Goal: Task Accomplishment & Management: Complete application form

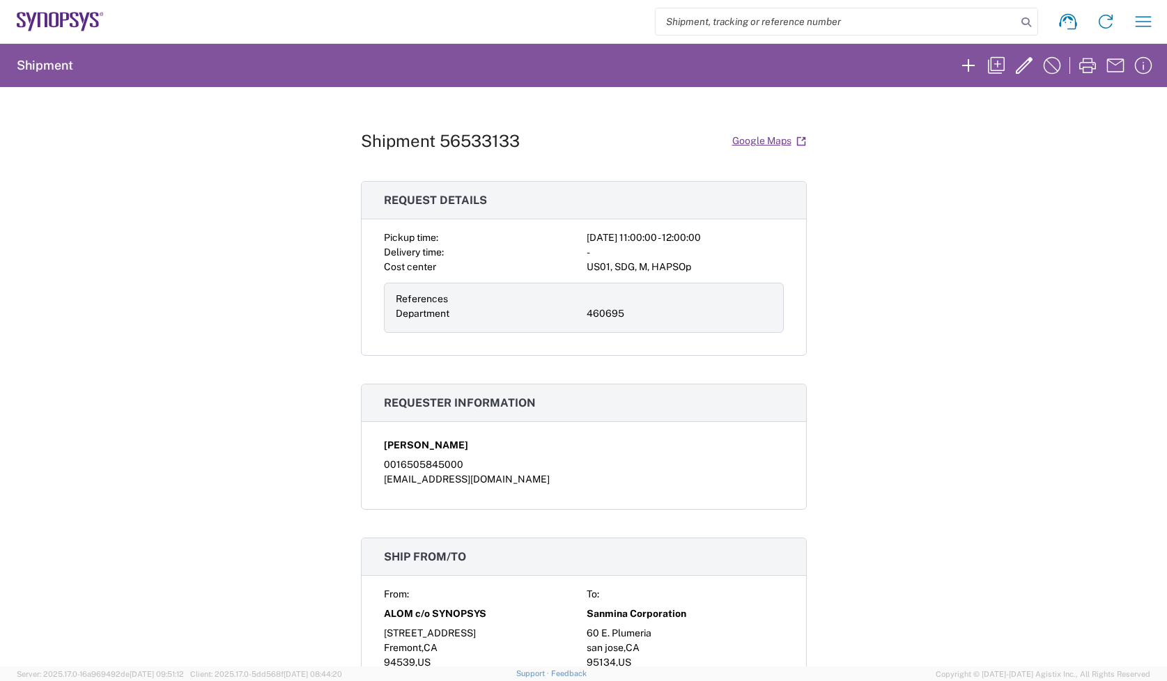
scroll to position [610, 0]
click at [91, 12] on icon at bounding box center [60, 22] width 87 height 20
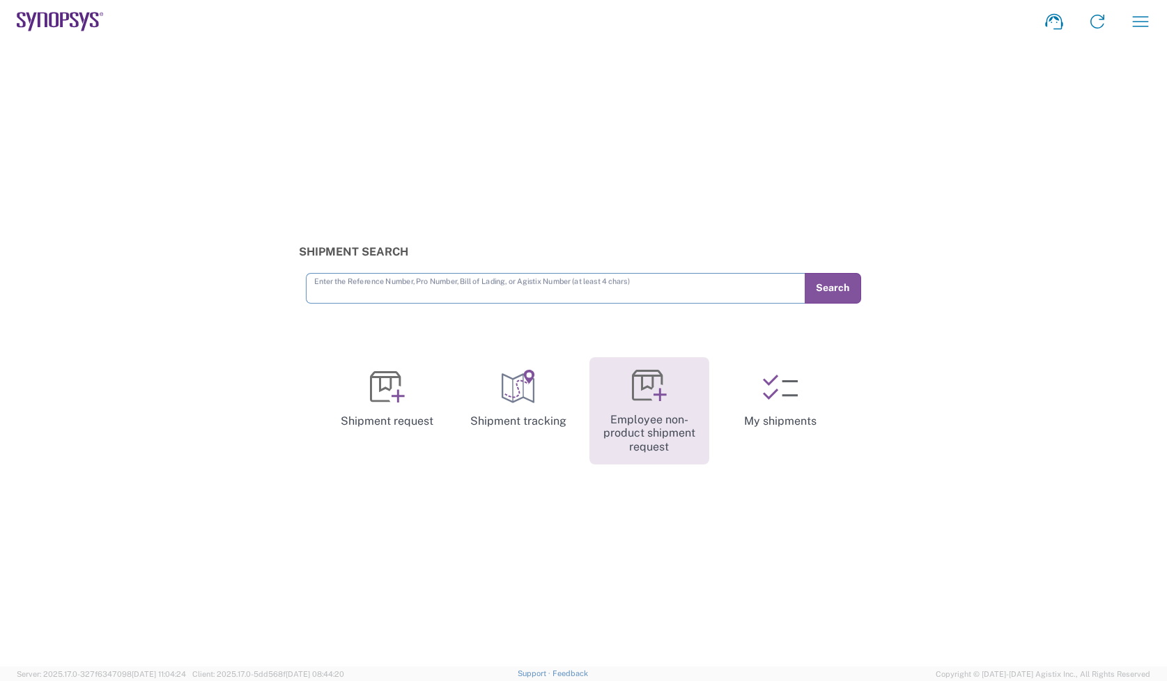
click at [631, 413] on link "Employee non-product shipment request" at bounding box center [650, 411] width 120 height 108
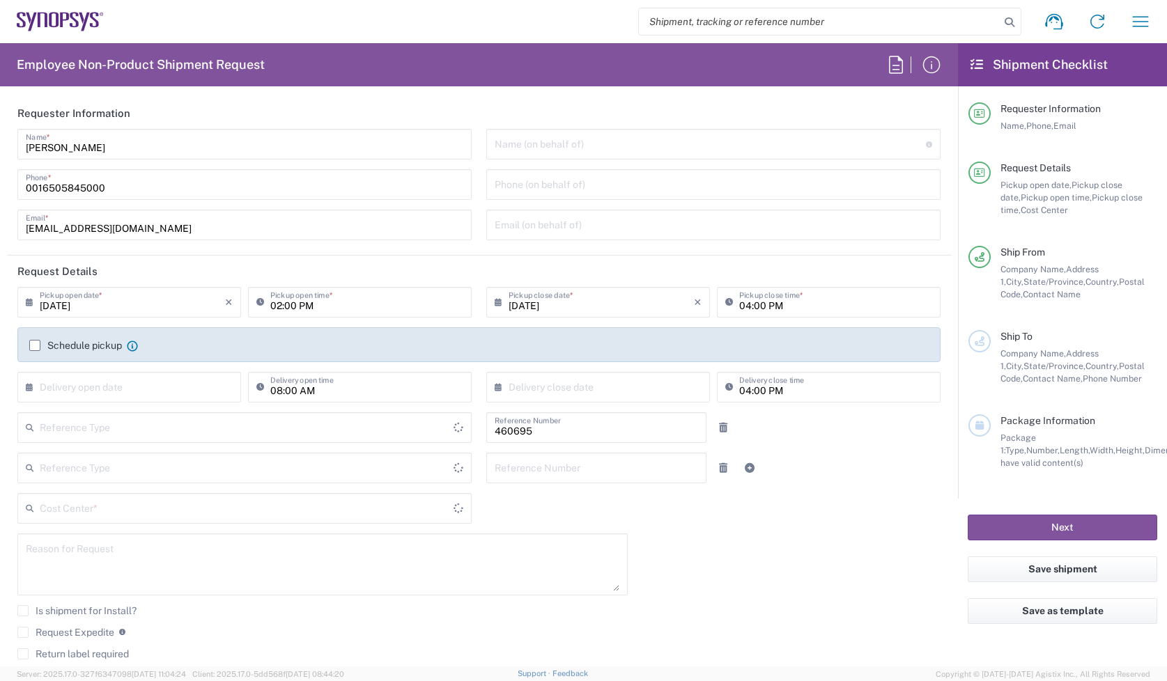
type input "Department"
type input "Delivered at Place"
type input "US01, SDG, M, HAPSOp 460695"
type input "United States"
type input "California"
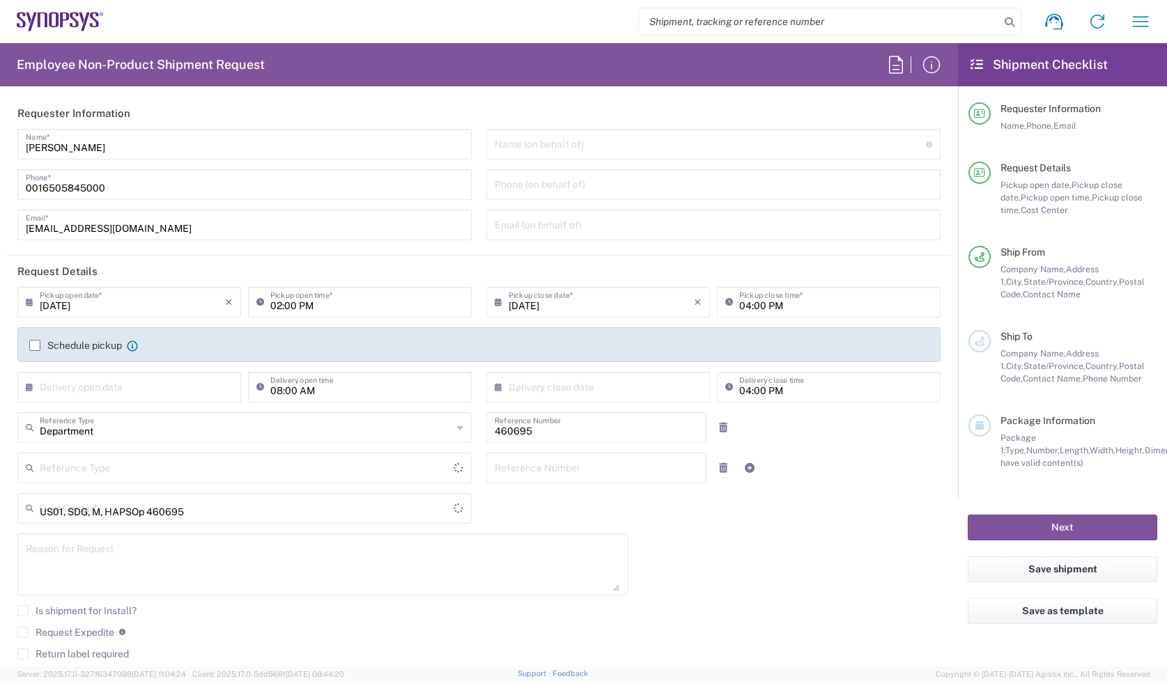
type input "United States"
type input "Headquarters USSV"
click at [63, 17] on icon at bounding box center [60, 22] width 87 height 20
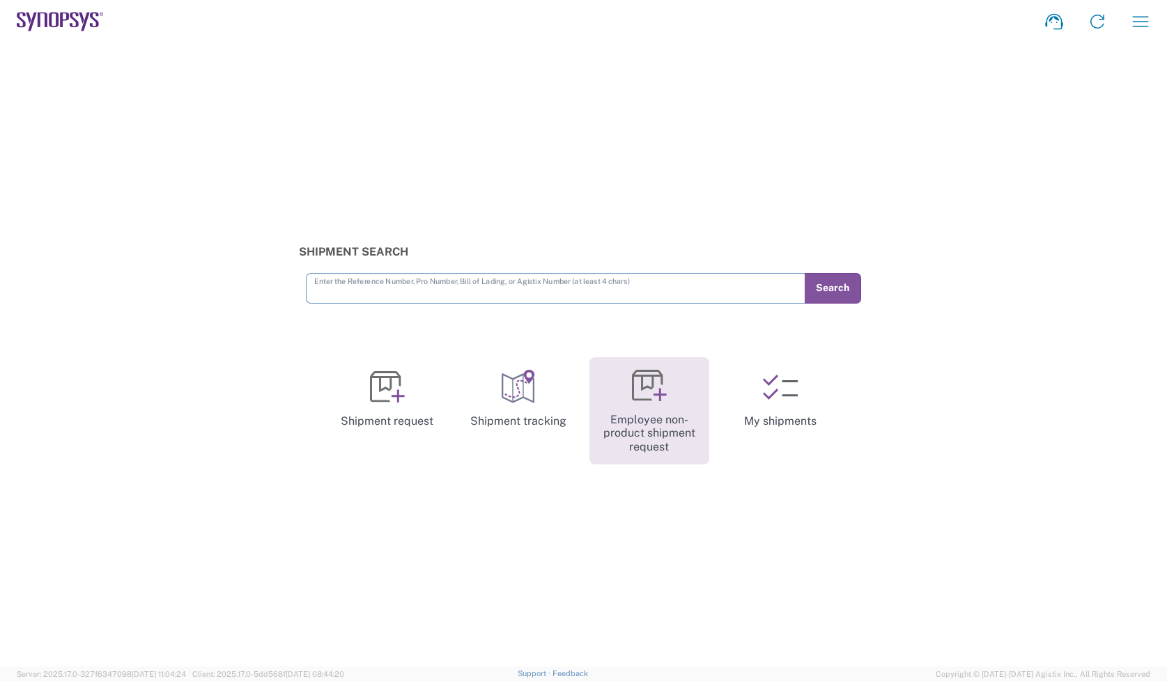
click at [700, 410] on link "Employee non-product shipment request" at bounding box center [650, 411] width 120 height 108
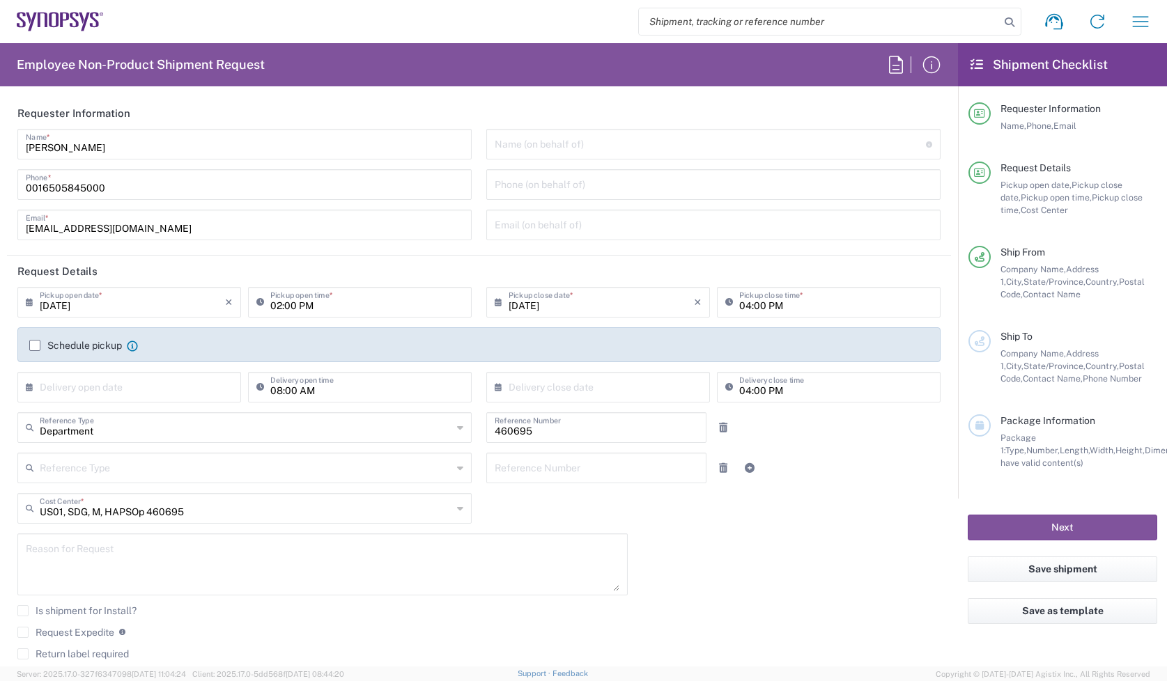
click at [123, 294] on input "08/19/2025" at bounding box center [132, 301] width 185 height 24
click at [747, 555] on div "08/19/2025 × Pickup open date * Cancel Apply 02:00 PM Pickup open time * 08/19/…" at bounding box center [479, 499] width 938 height 425
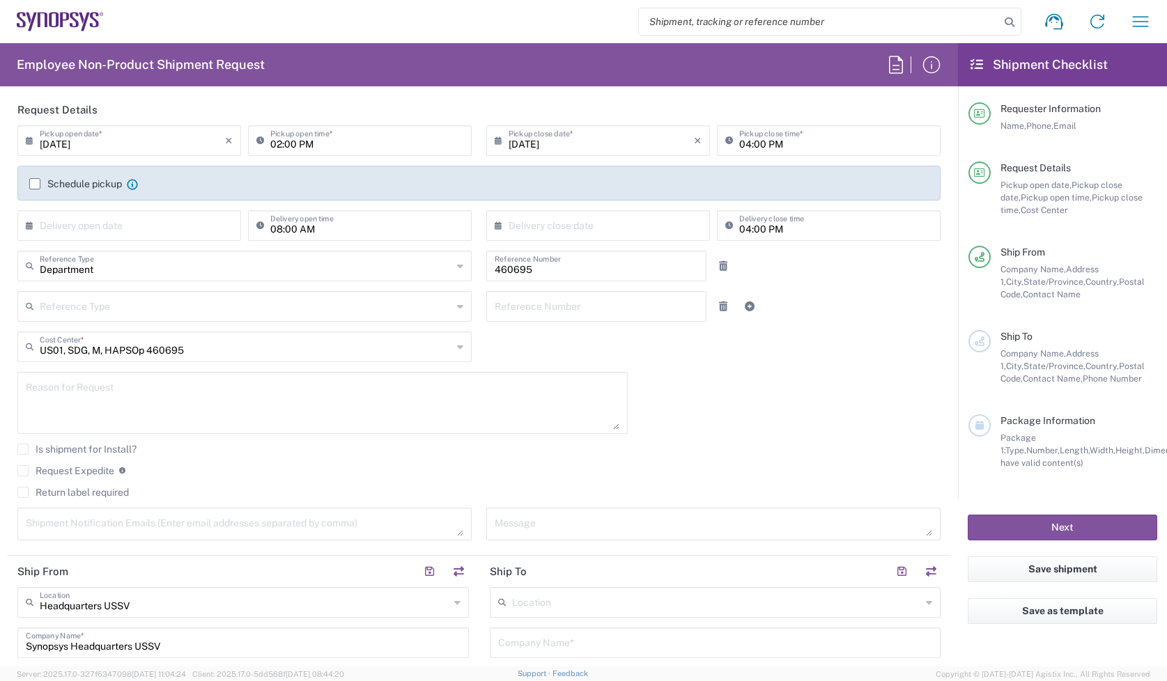
scroll to position [174, 0]
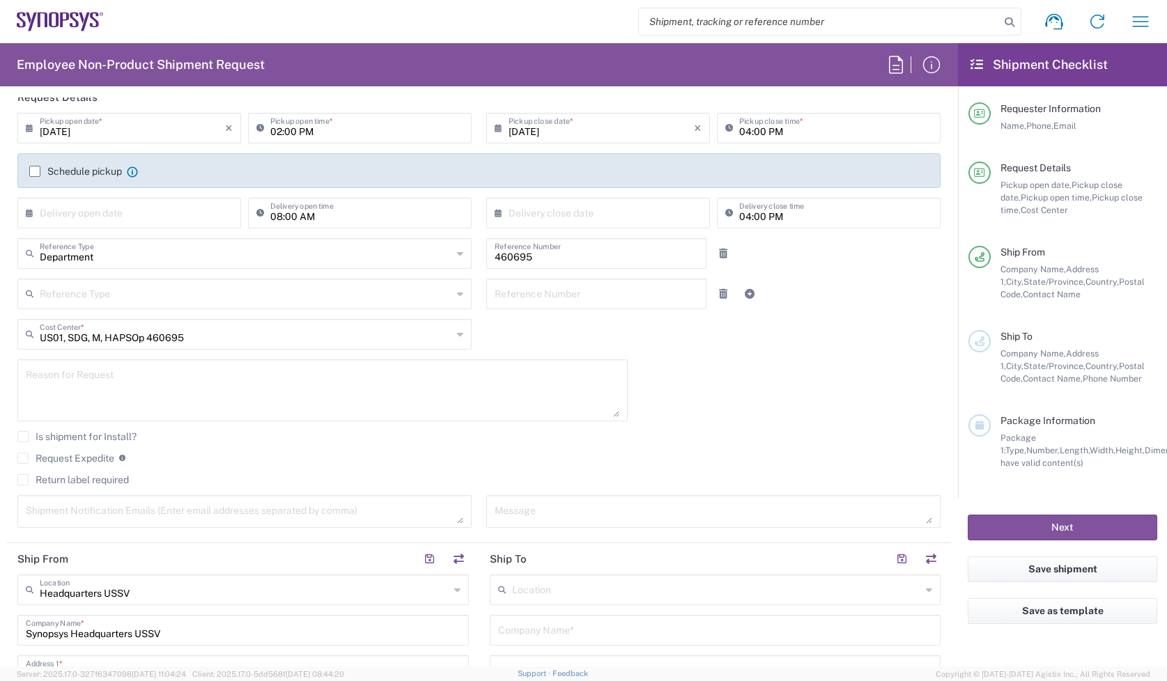
click at [29, 461] on label "Request Expedite" at bounding box center [65, 458] width 97 height 11
click at [23, 459] on input "Request Expedite" at bounding box center [23, 459] width 0 height 0
click at [77, 401] on textarea at bounding box center [323, 391] width 594 height 54
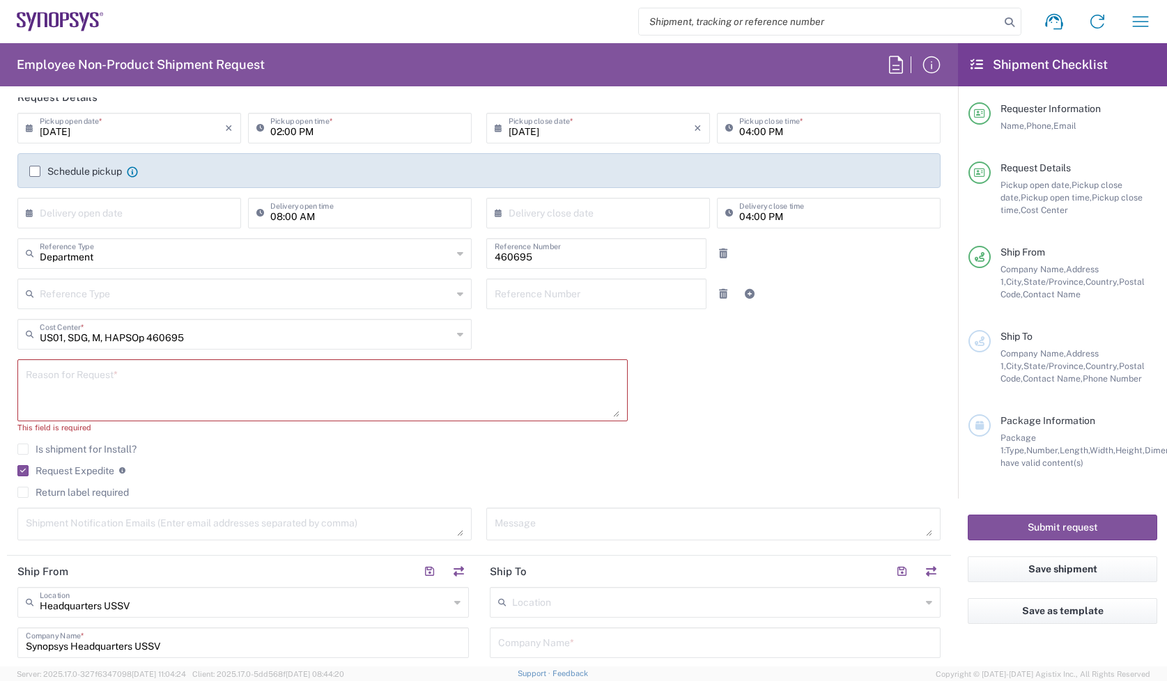
click at [382, 392] on textarea at bounding box center [323, 391] width 594 height 54
paste textarea "*OVERNIGHT REQUEST* Spares Replenishment for AMD Texas"
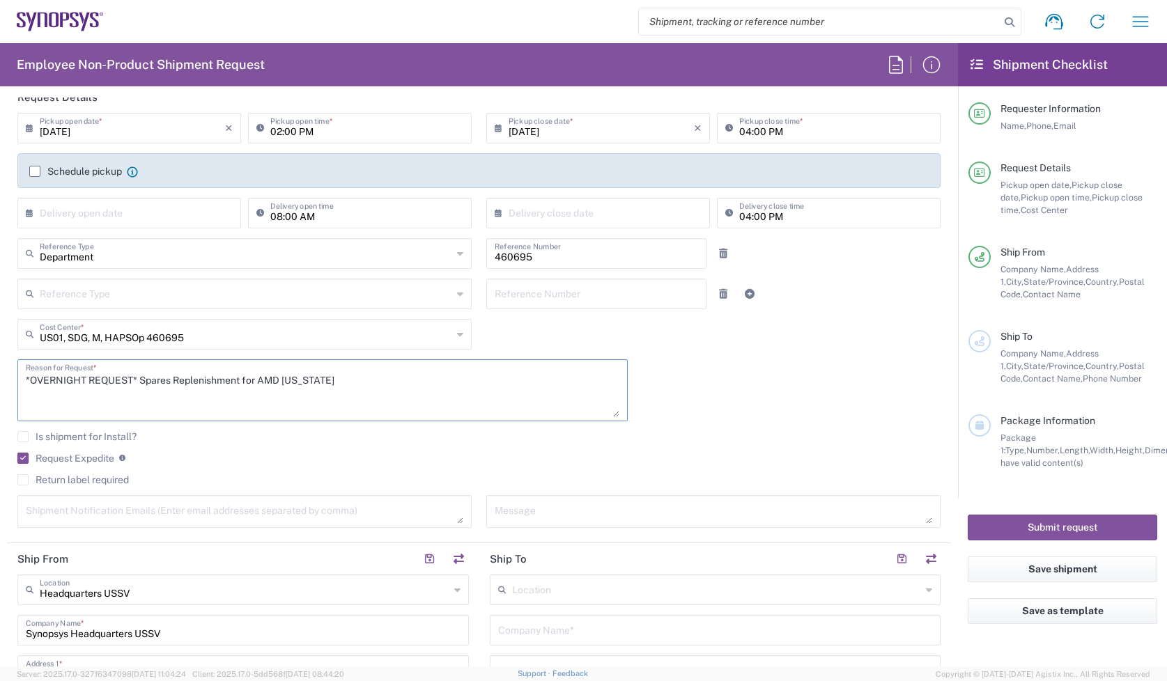
type textarea "*OVERNIGHT REQUEST* Spares Replenishment for AMD Texas"
click at [544, 504] on textarea at bounding box center [714, 512] width 438 height 24
paste textarea "*OVERNIGHT REQUEST* Spares Replenishment for AMD Texas"
click at [583, 514] on textarea "*OVERNIGHT REQUEST* Spares Replenishment for AMD Texas" at bounding box center [714, 512] width 438 height 24
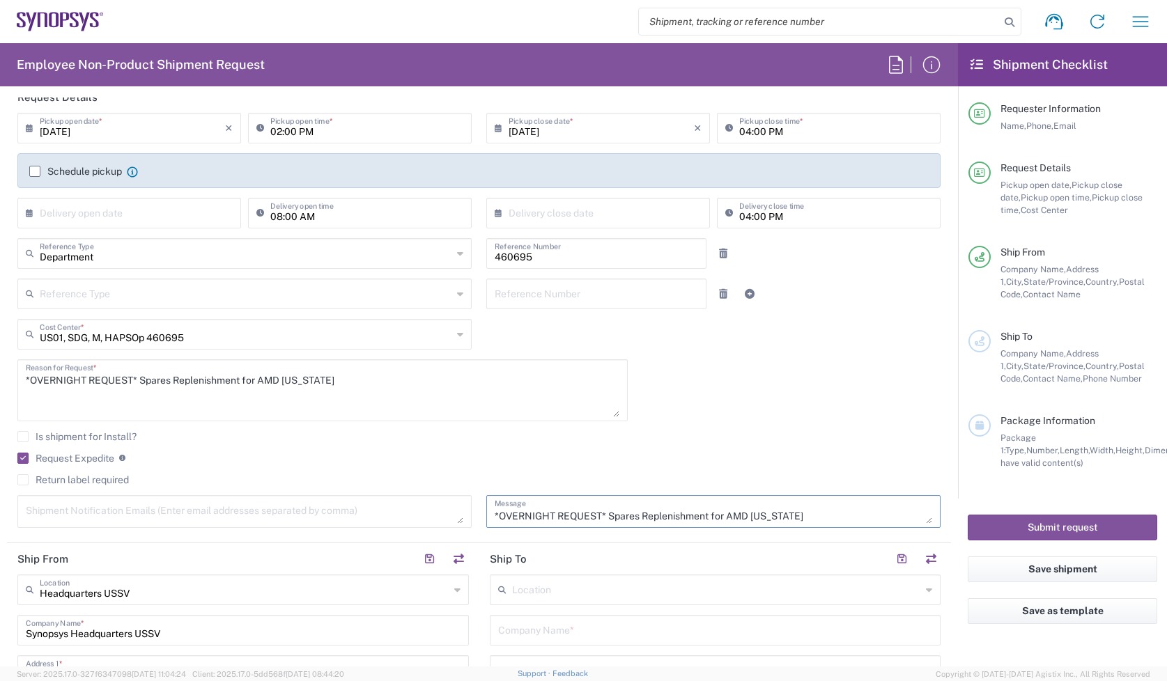
paste textarea "*OVERNIGHT REQUEST* Spares Replenishment for AMD Texas"
type textarea "*OVERNIGHT REQUEST* Spares Replenishment for AMD Texas *OVERNIGHT REQUEST* Spar…"
click at [472, 434] on agx-checkbox-control "Is shipment for Install?" at bounding box center [478, 436] width 923 height 11
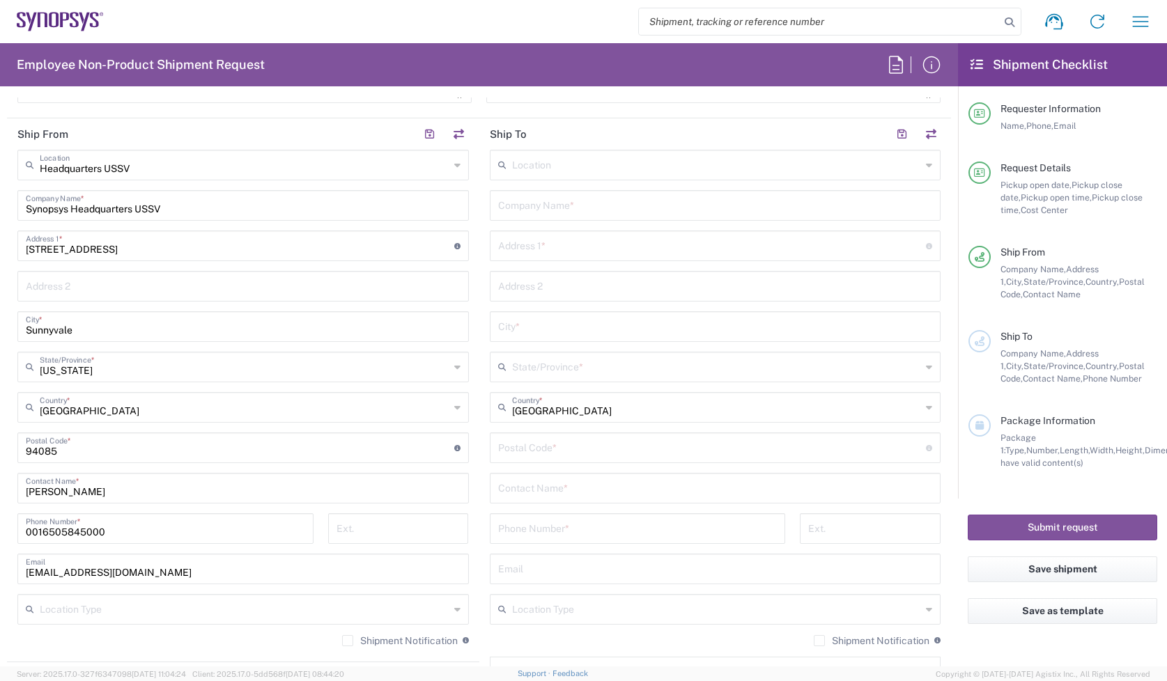
scroll to position [610, 0]
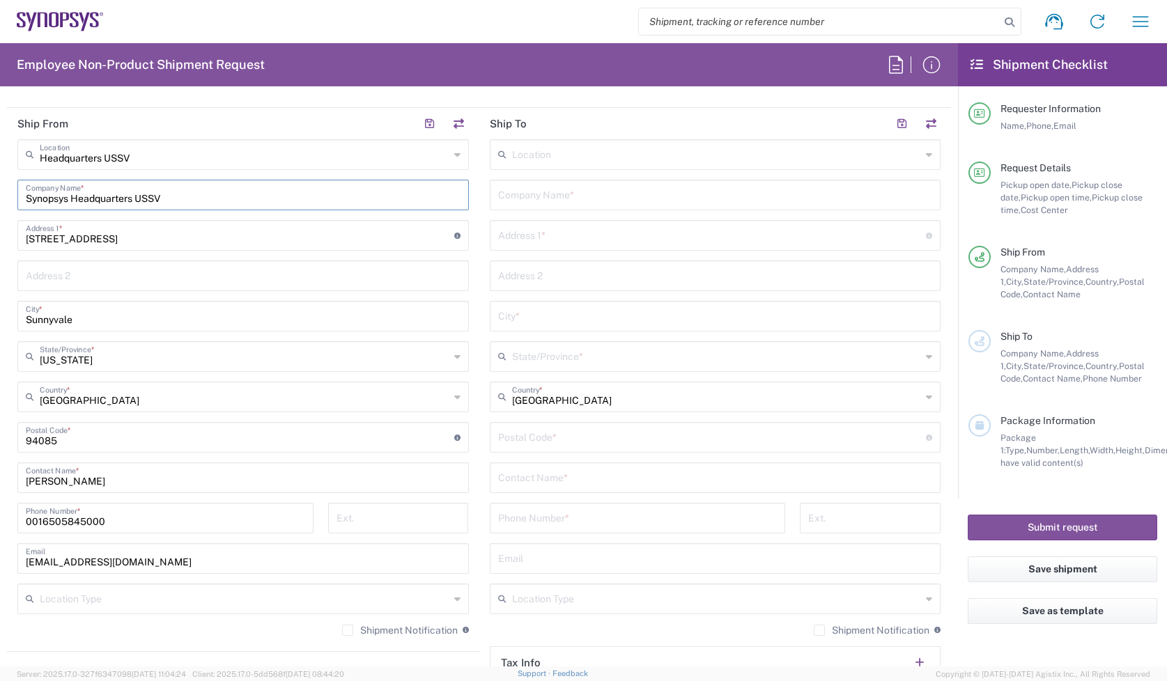
drag, startPoint x: 190, startPoint y: 183, endPoint x: -162, endPoint y: 197, distance: 352.1
click at [0, 197] on html "Shipment request Shipment tracking Employee non-product shipment request My shi…" at bounding box center [583, 340] width 1167 height 681
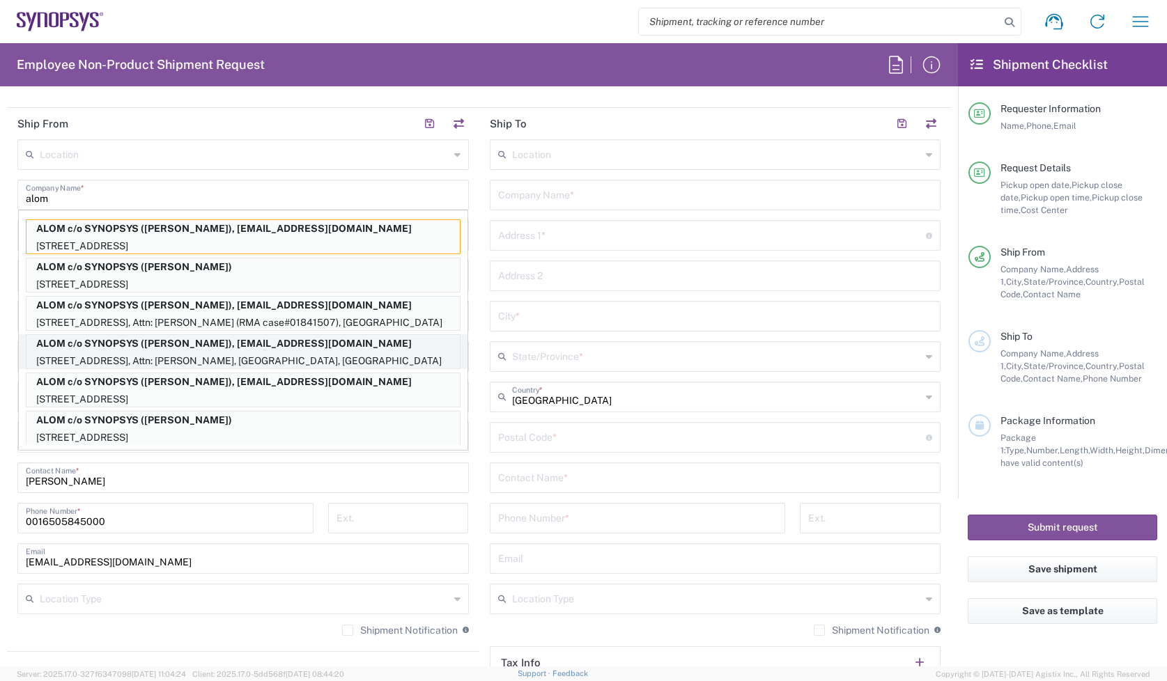
click at [387, 344] on p "ALOM c/o SYNOPSYS (Lisa Young), synopsyssupport@alom.com" at bounding box center [242, 343] width 433 height 17
type input "ALOM c/o SYNOPSYS"
type input "[STREET_ADDRESS]"
type input "Attn: Lisa Young"
type input "Fremont"
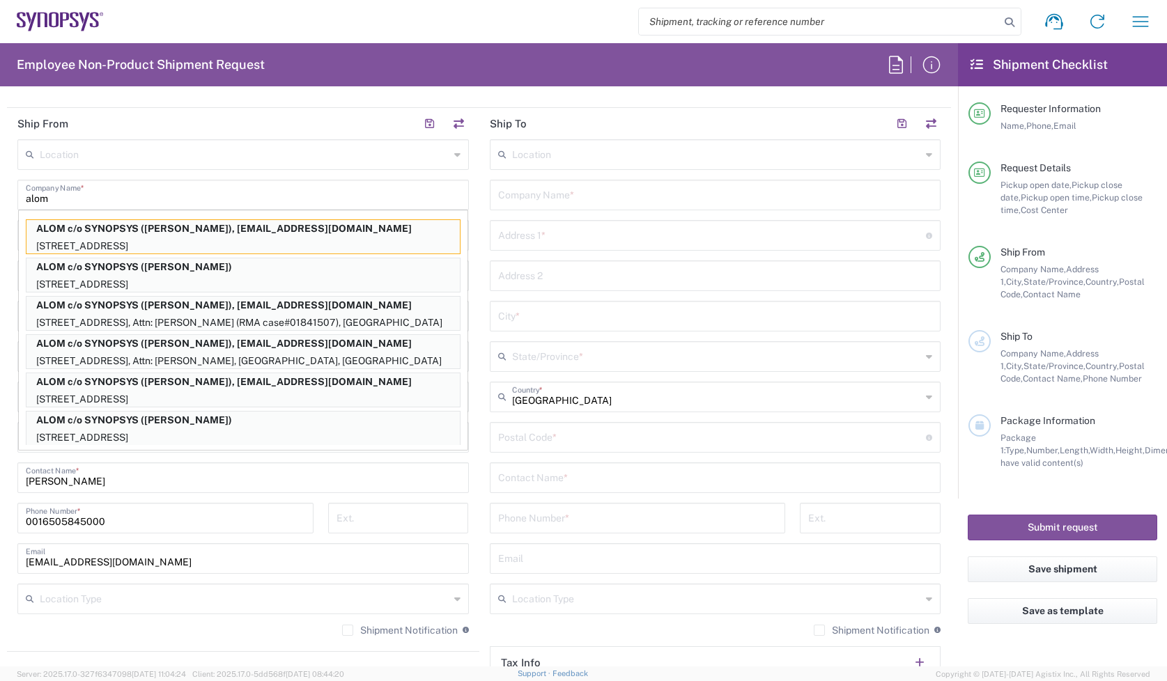
type input "94539"
type input "Lisa Young"
type input "5102999093"
type input "synopsyssupport@alom.com"
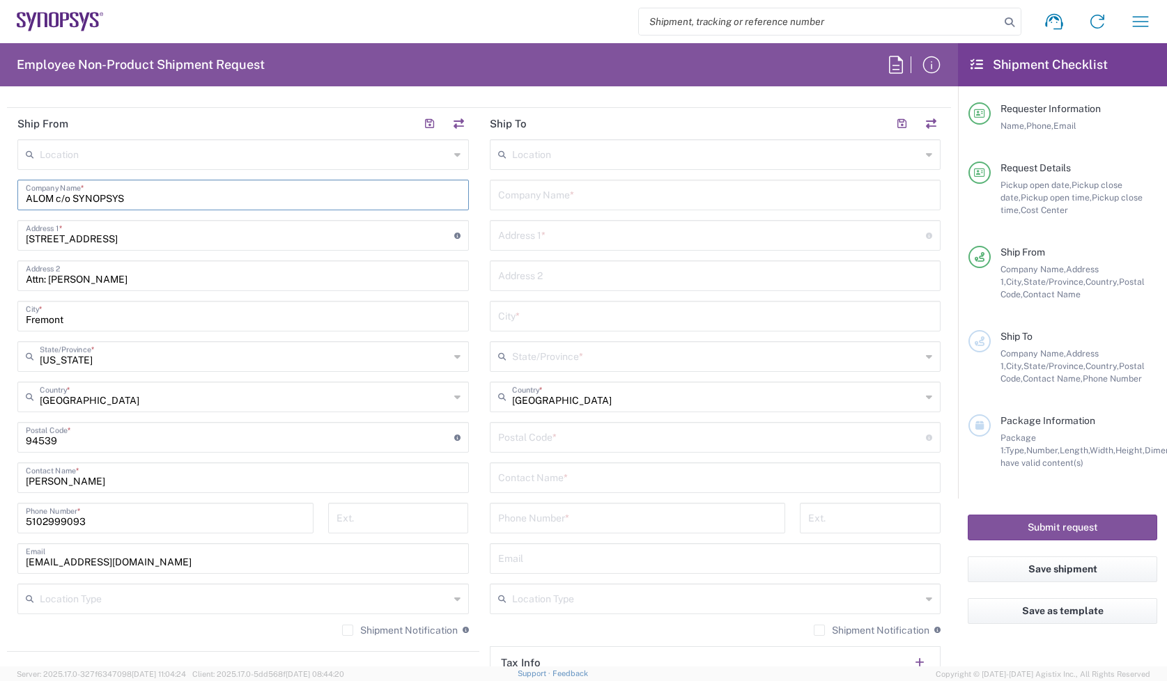
drag, startPoint x: 193, startPoint y: 204, endPoint x: -110, endPoint y: 208, distance: 303.1
click at [0, 208] on html "Shipment request Shipment tracking Employee non-product shipment request My shi…" at bounding box center [583, 340] width 1167 height 681
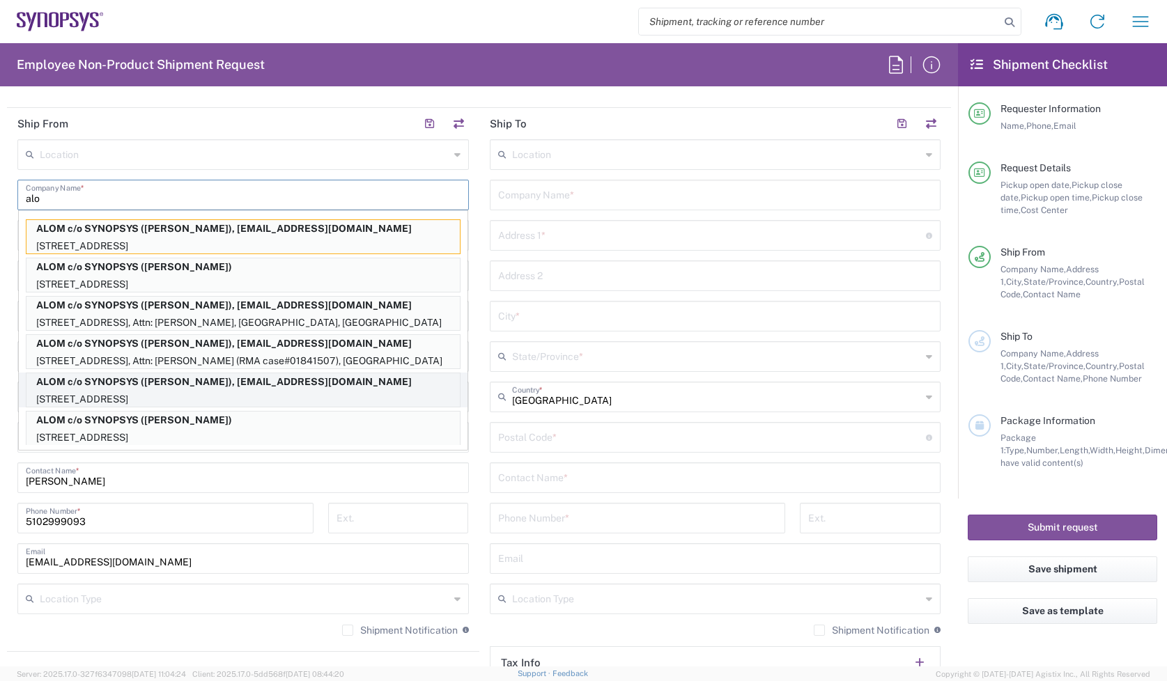
click at [331, 382] on p "ALOM c/o SYNOPSYS (Nirali Trivedi), synopsyssupport@alom.com" at bounding box center [242, 381] width 433 height 17
type input "ALOM c/o SYNOPSYS"
type input "Nirali Trivedi"
type input "4086498039"
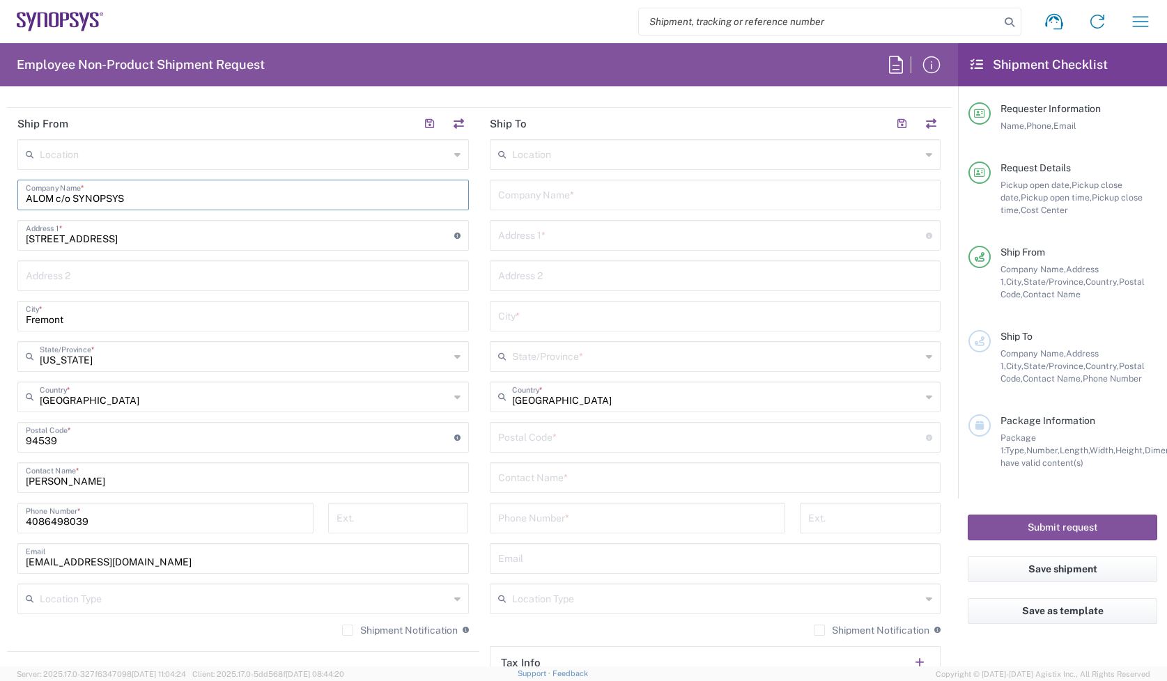
click at [342, 629] on label "Shipment Notification" at bounding box center [400, 630] width 116 height 11
click at [348, 631] on input "Shipment Notification" at bounding box center [348, 631] width 0 height 0
click at [554, 182] on input "text" at bounding box center [715, 194] width 435 height 24
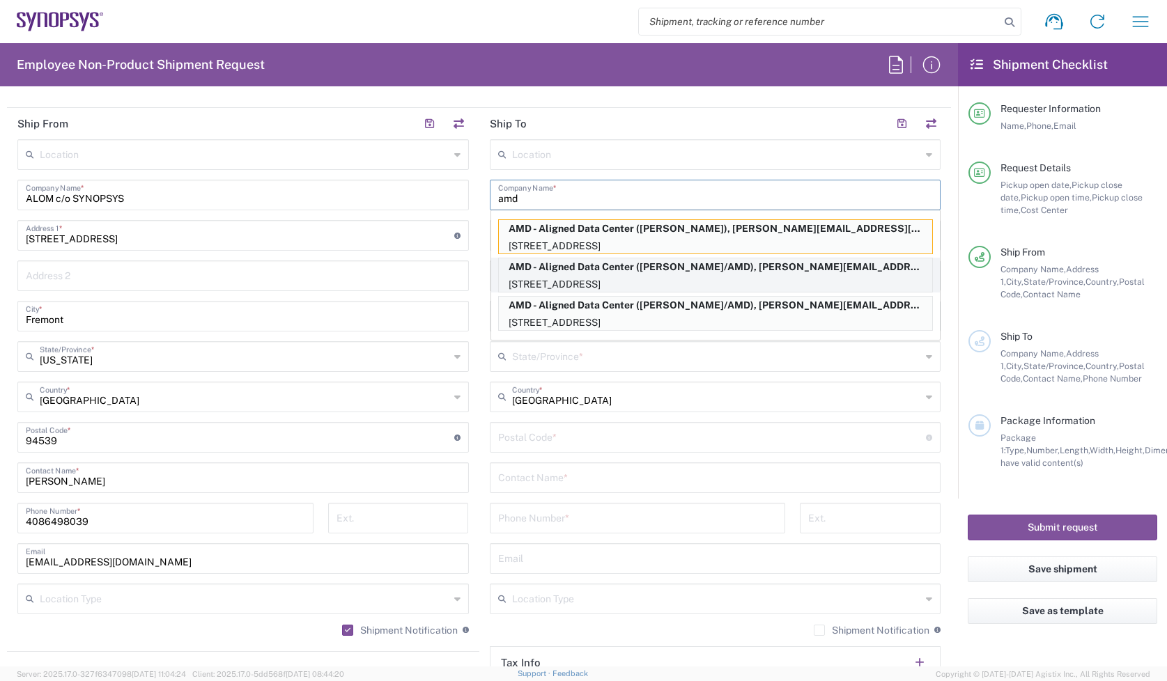
click at [721, 272] on p "AMD - Aligned Data Center (Josh Redding/AMD), josh.redding@amd.com" at bounding box center [715, 267] width 433 height 17
type input "AMD - Aligned Data Center"
type input "2800 Summit Ave"
type input "Plano"
type input "Texas"
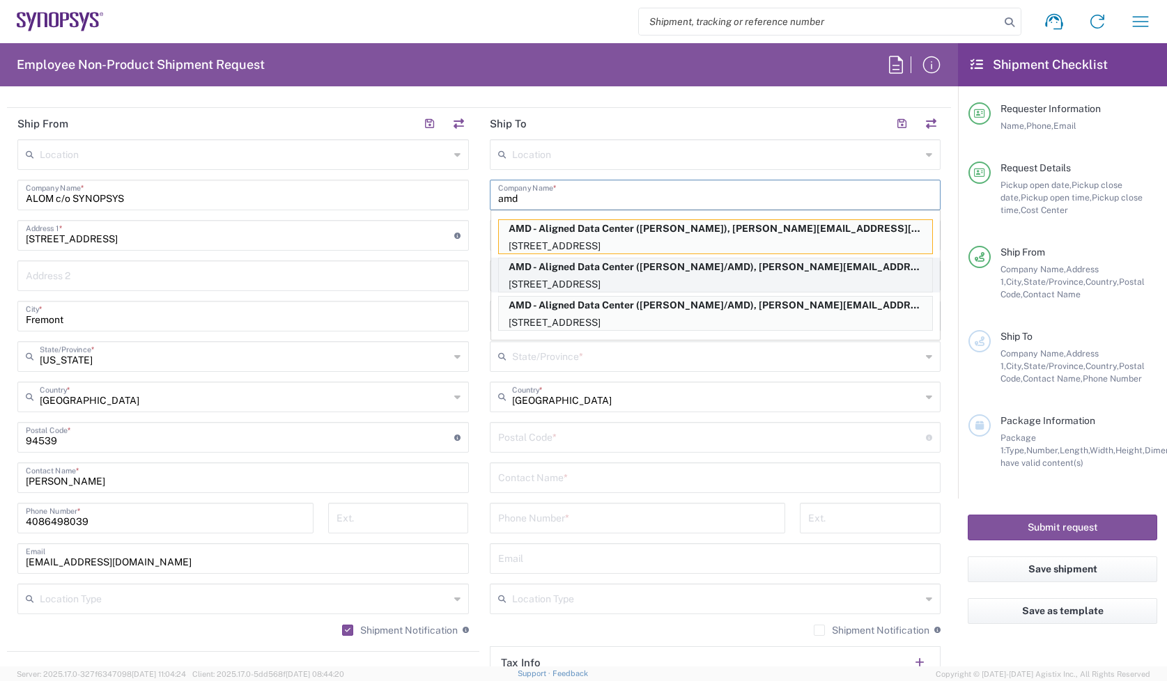
type input "75074"
type input "Josh Redding/AMD"
type input "2149308893"
type input "josh.redding@amd.com"
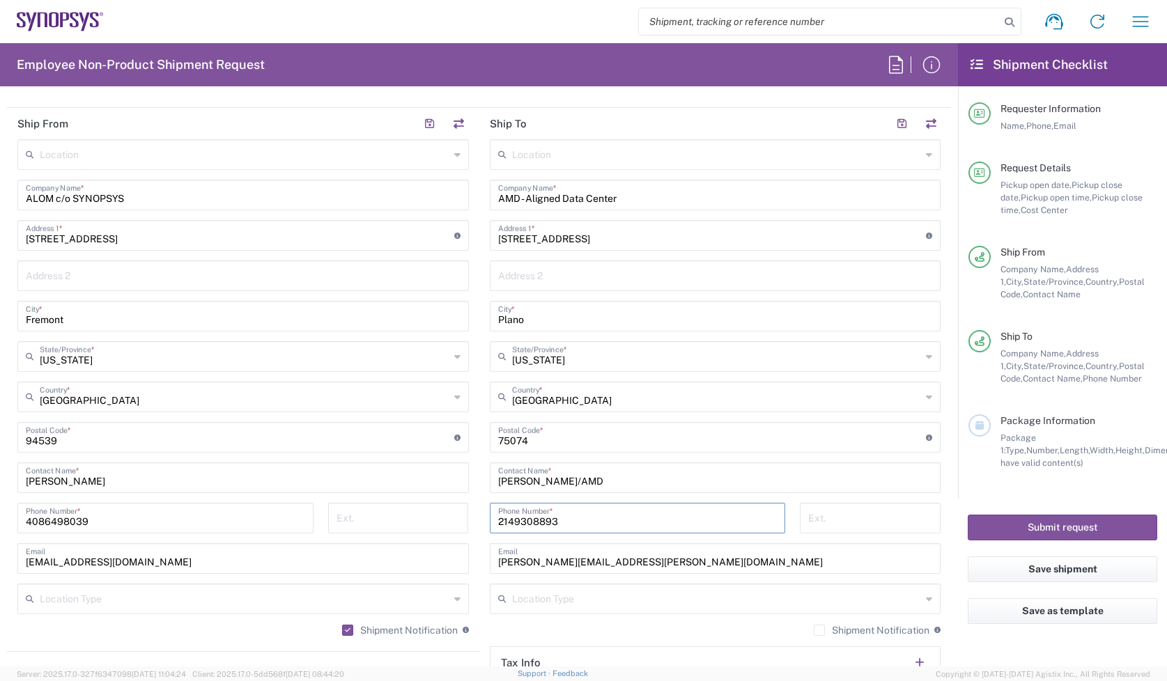
drag, startPoint x: 583, startPoint y: 523, endPoint x: 447, endPoint y: 524, distance: 135.9
click at [447, 524] on div "Ship From Location Aachen DE04 Agrate Brianza IT01 Aschheim DE02 Atlanta US60 A…" at bounding box center [479, 419] width 944 height 622
paste input "+1.650.772.1795"
type input "+1.650.772.1795"
click at [596, 474] on input "Josh Redding/AMD" at bounding box center [715, 477] width 435 height 24
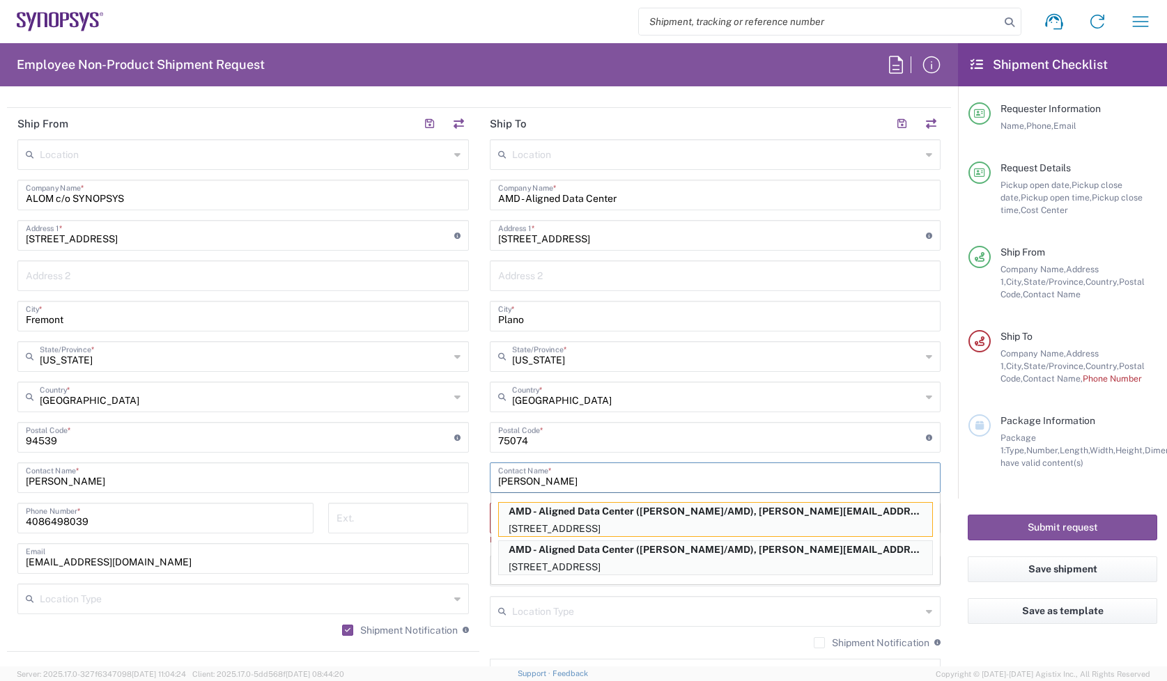
type input "Josh Redding"
click at [662, 416] on div "Location Aachen DE04 Agrate Brianza IT01 Aschheim DE02 Atlanta US60 Austin US26…" at bounding box center [716, 438] width 452 height 598
click at [461, 531] on div "Ext." at bounding box center [398, 518] width 141 height 31
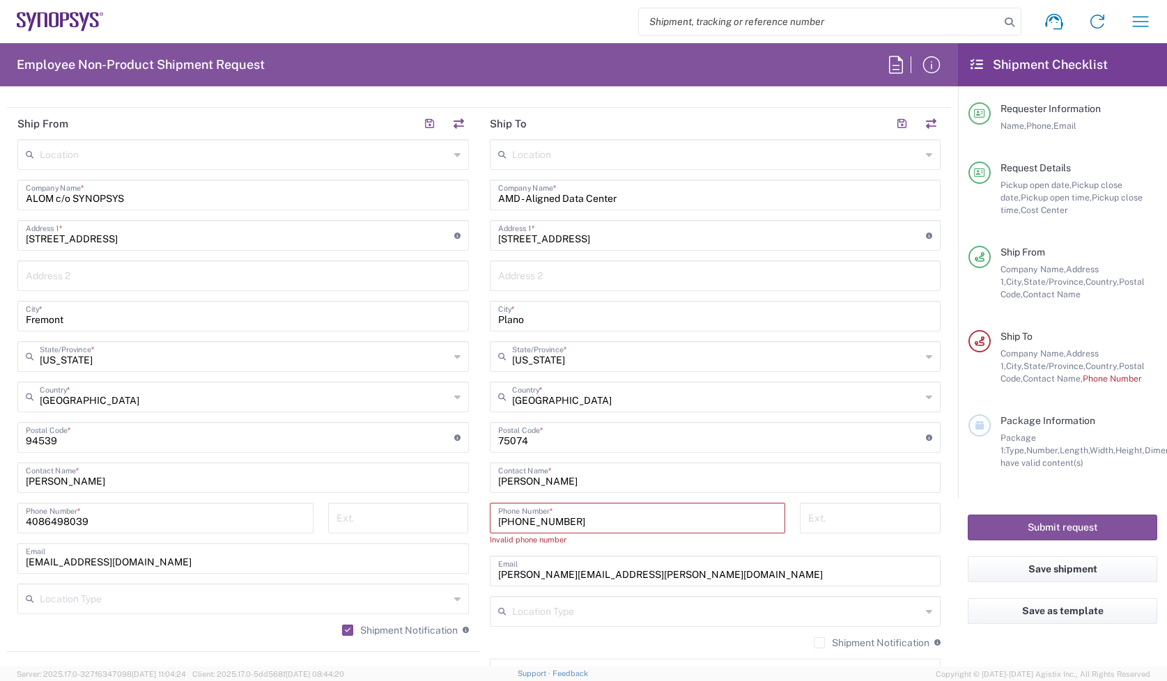
click at [498, 523] on input "+1.650.772.1795" at bounding box center [637, 517] width 279 height 24
click at [677, 555] on div "1.650.772.1795 Phone Number * Invalid phone number" at bounding box center [637, 529] width 311 height 53
click at [541, 519] on input "1.650.772.1795" at bounding box center [637, 517] width 279 height 24
click at [520, 520] on input "1.650.7721795" at bounding box center [637, 517] width 279 height 24
click at [500, 525] on input "1.6507721795" at bounding box center [637, 517] width 279 height 24
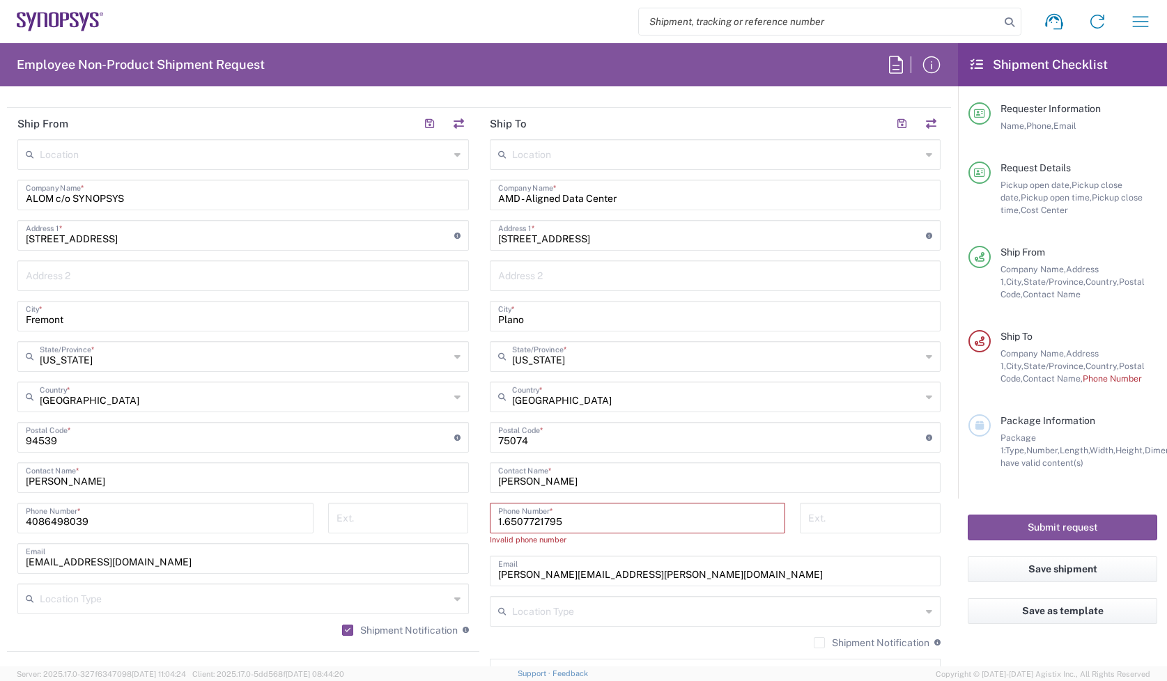
click at [498, 521] on input "1.6507721795" at bounding box center [637, 517] width 279 height 24
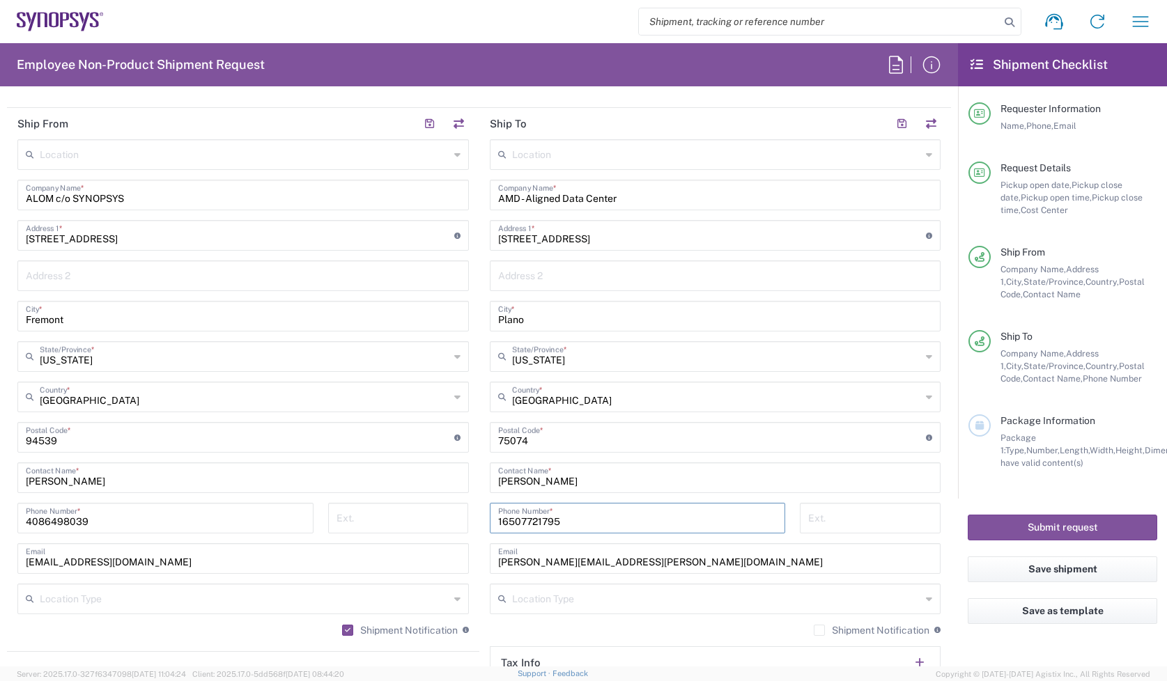
type input "16507721795"
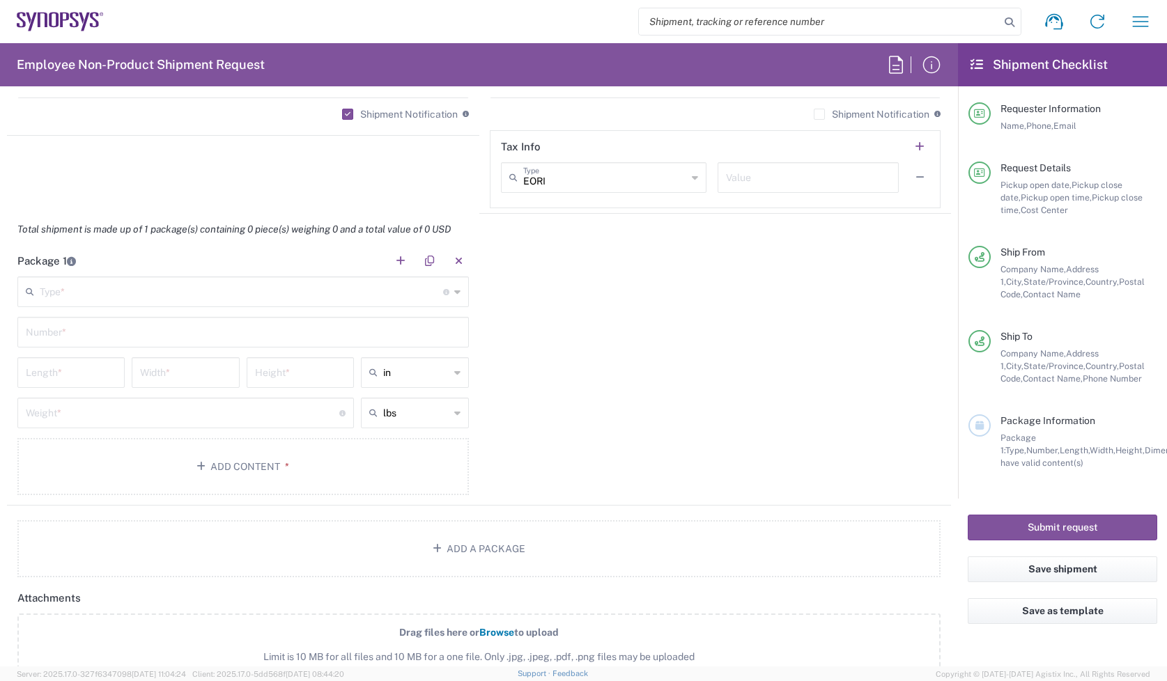
scroll to position [1132, 0]
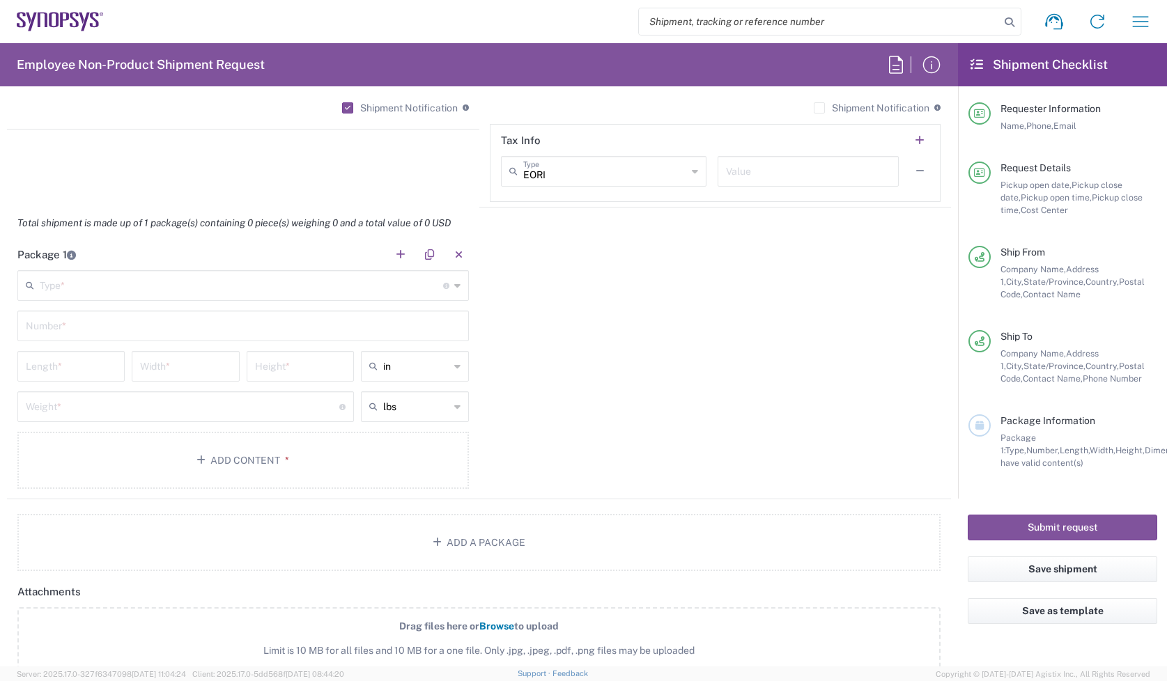
click at [129, 307] on main "Type * Material used to package goods Bale(s) Basket(s) Bolt(s) Bottle(s) Bucke…" at bounding box center [243, 382] width 472 height 224
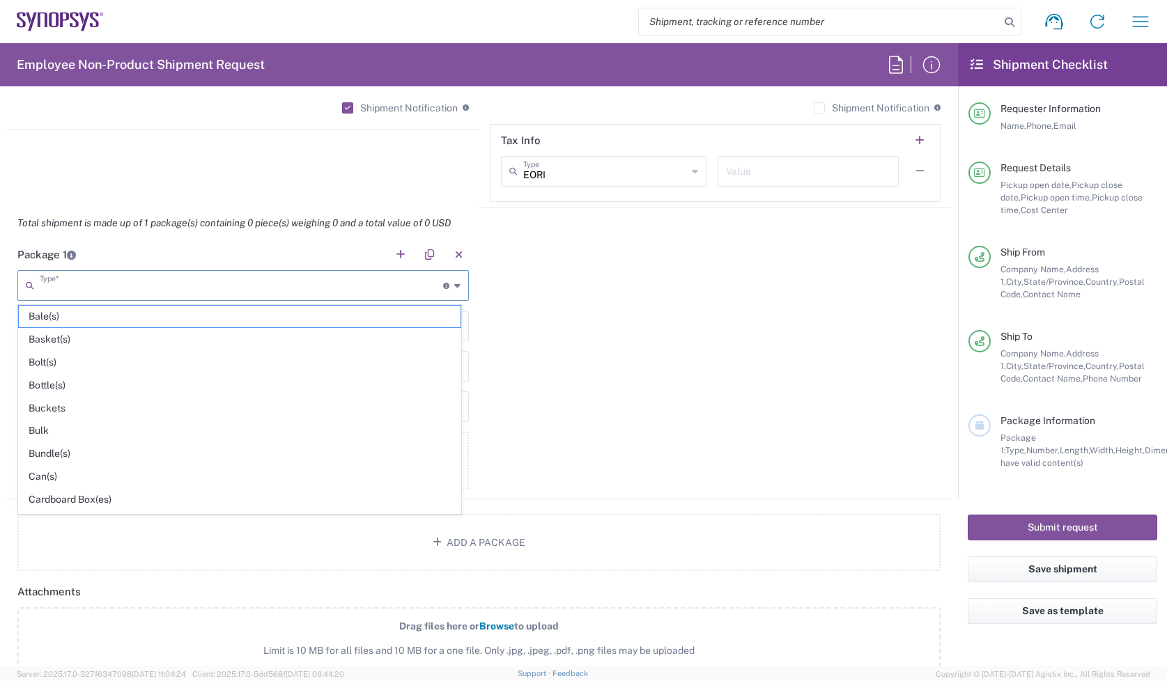
click at [131, 293] on input "text" at bounding box center [241, 284] width 403 height 24
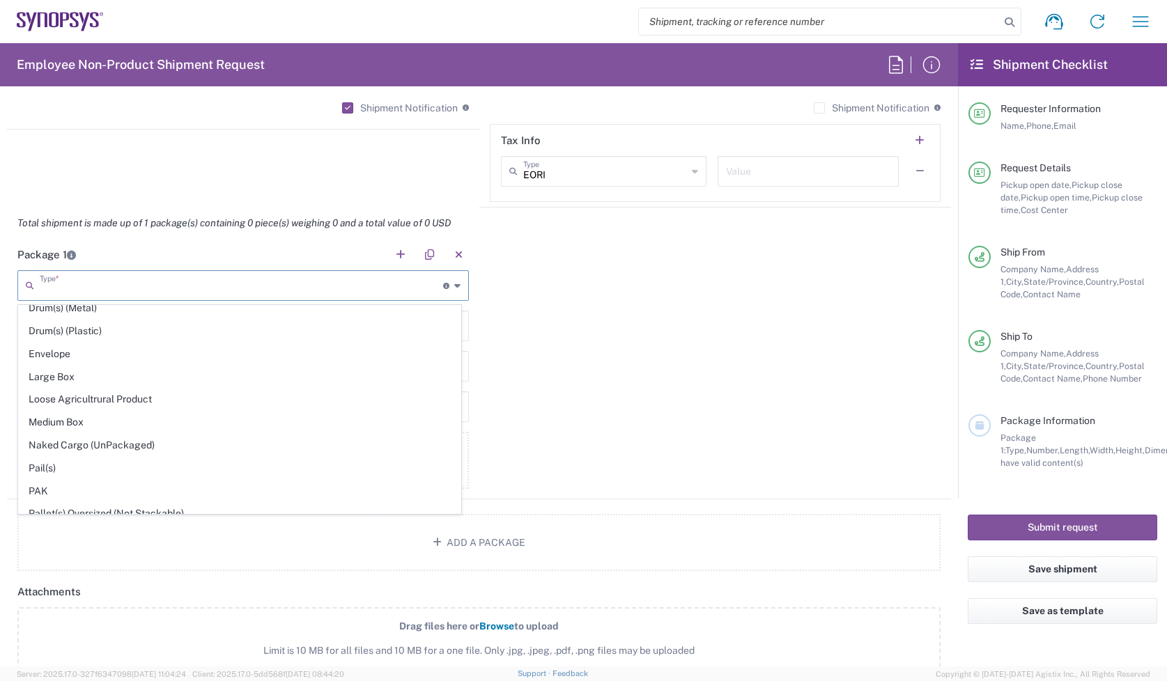
scroll to position [672, 0]
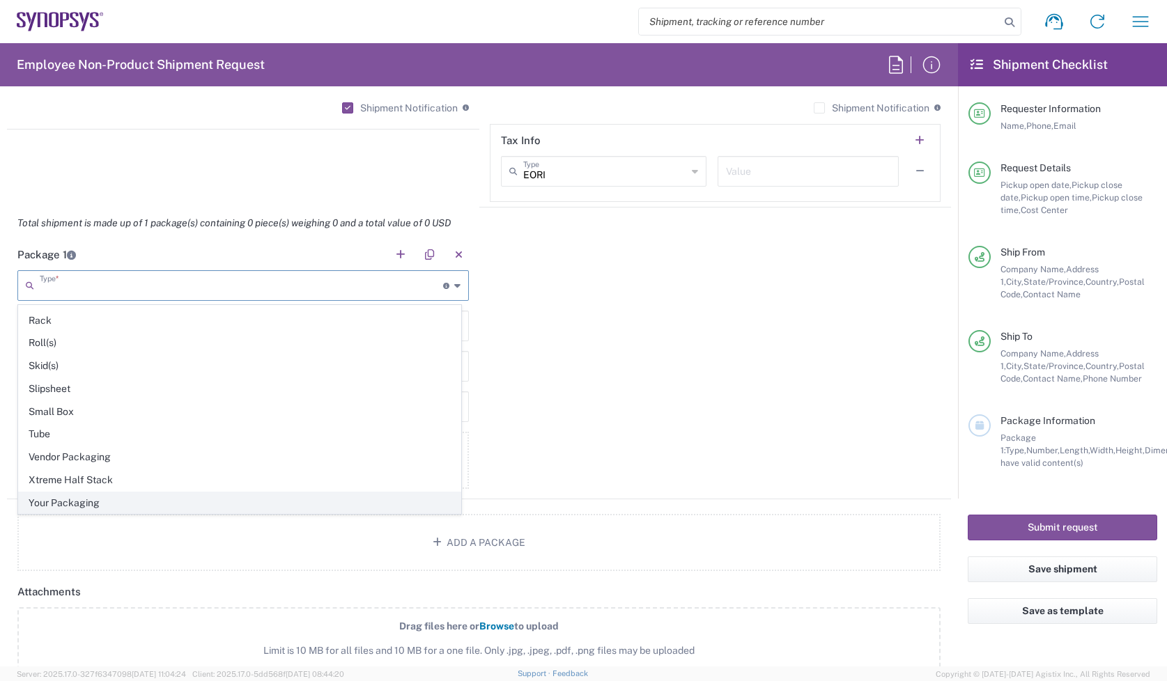
click at [79, 493] on span "Your Packaging" at bounding box center [240, 504] width 442 height 22
type input "Your Packaging"
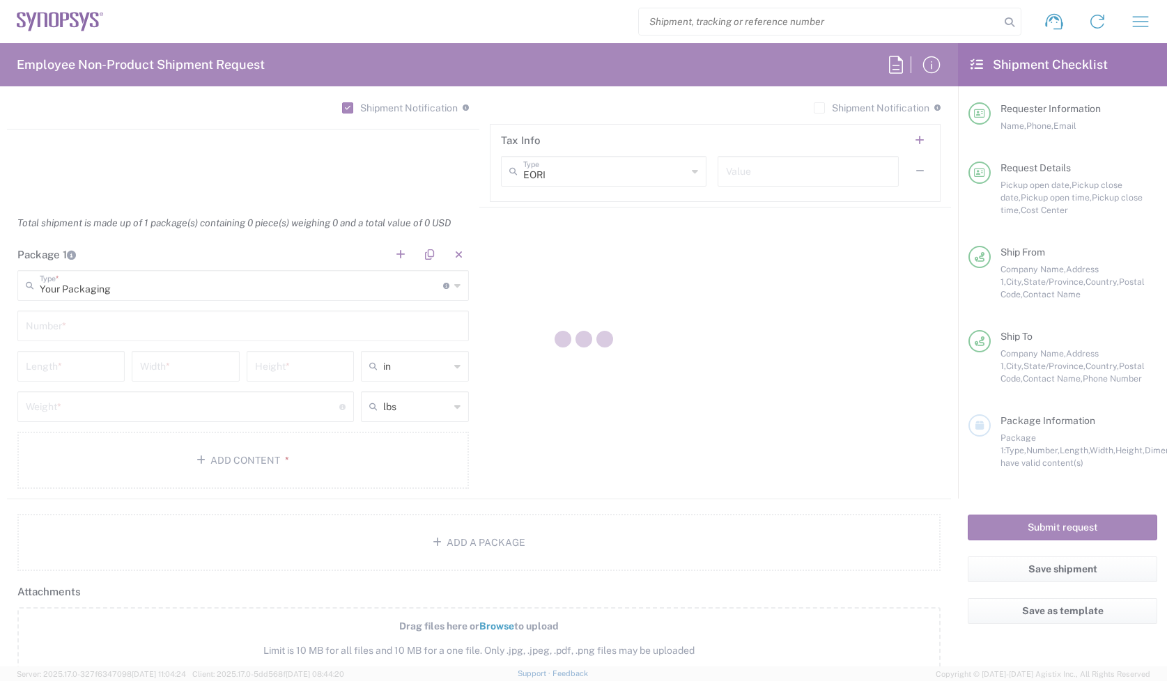
click at [94, 321] on div at bounding box center [583, 340] width 1167 height 681
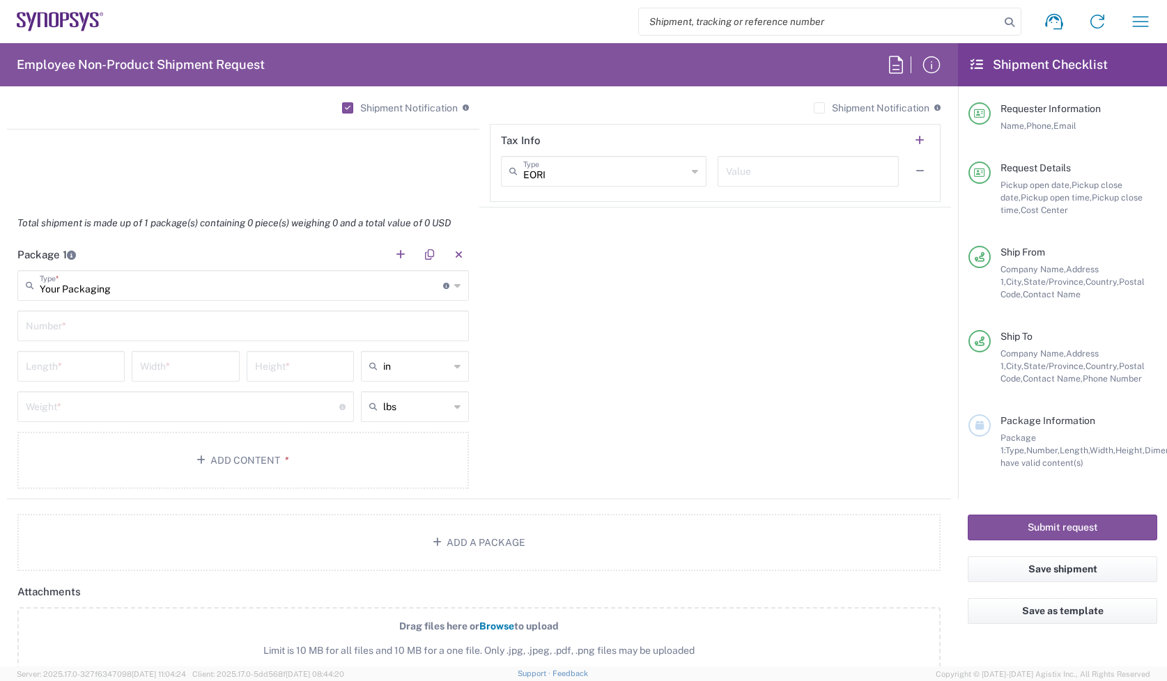
click at [92, 324] on input "text" at bounding box center [243, 325] width 435 height 24
type input "1"
click at [73, 364] on input "number" at bounding box center [71, 365] width 91 height 24
type input "48"
type input "40"
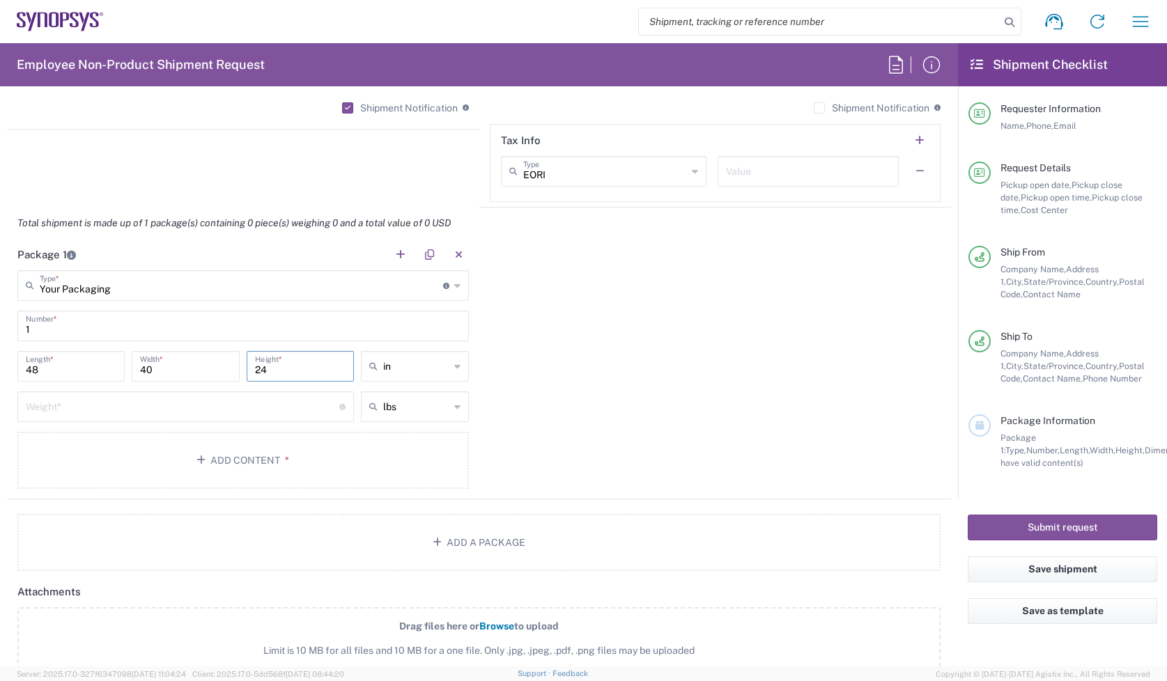
type input "24"
click at [117, 415] on input "number" at bounding box center [183, 406] width 314 height 24
type input "100"
click at [231, 455] on button "Add Content *" at bounding box center [243, 460] width 452 height 57
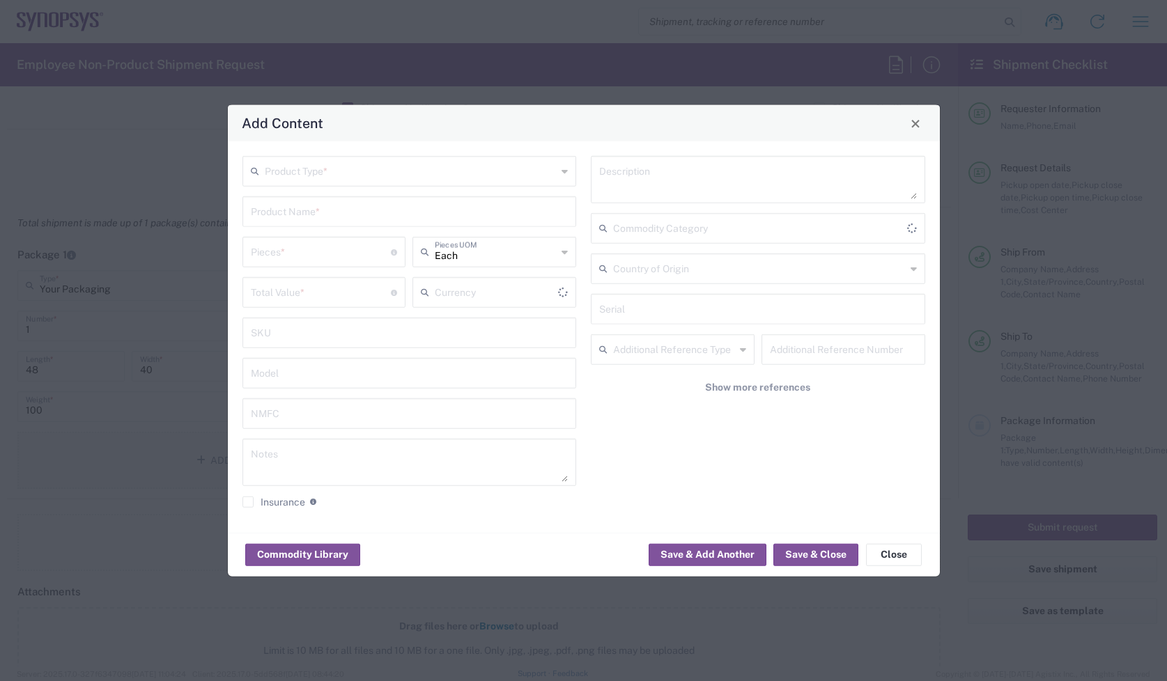
type input "US Dollar"
click at [541, 153] on div "Product Type * Product Name * Pieces * Number of pieces inside all the packages…" at bounding box center [584, 337] width 712 height 392
click at [513, 182] on input "text" at bounding box center [411, 170] width 293 height 24
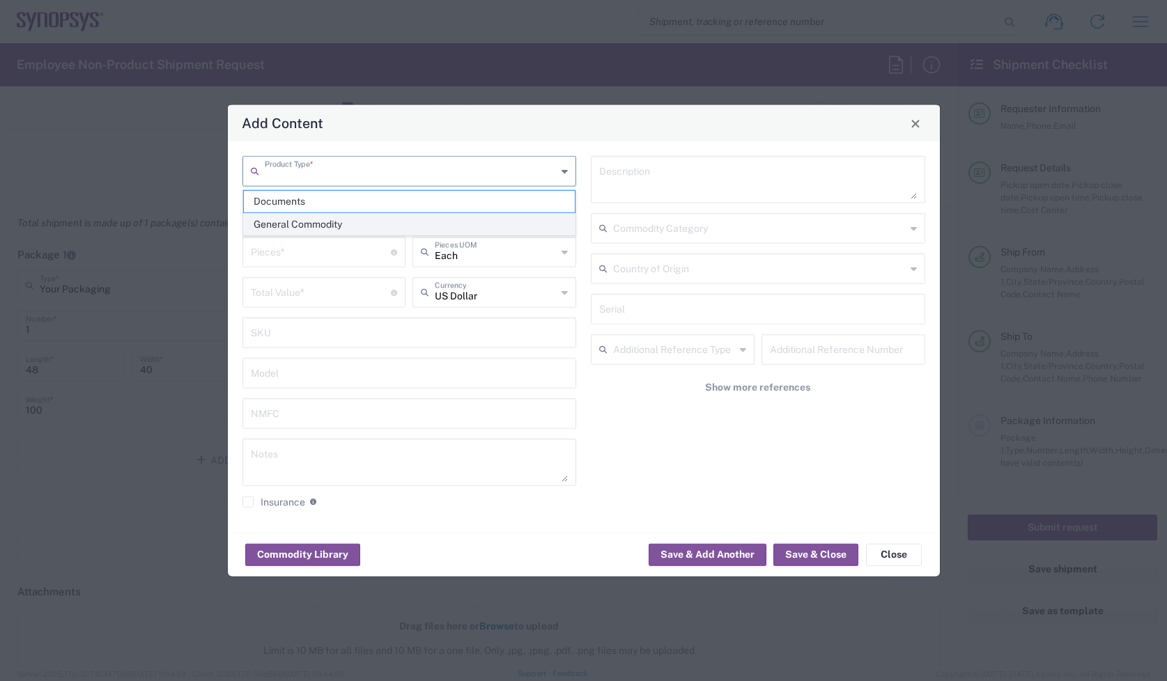
click at [399, 230] on span "General Commodity" at bounding box center [409, 225] width 331 height 22
type input "General Commodity"
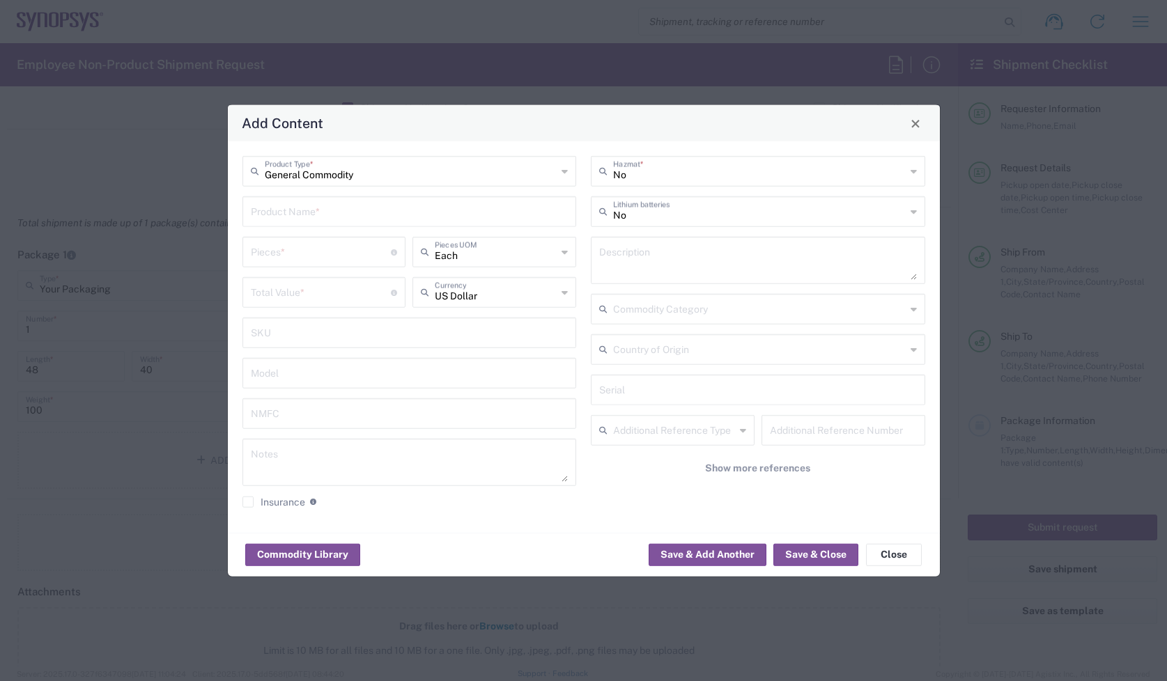
click at [328, 216] on input "text" at bounding box center [410, 211] width 318 height 24
paste input "HW1175-000"
type input "HW1175-000"
click at [704, 268] on textarea at bounding box center [758, 260] width 318 height 39
paste textarea "ZeBu EP2 Base Module 12F -1 HW"
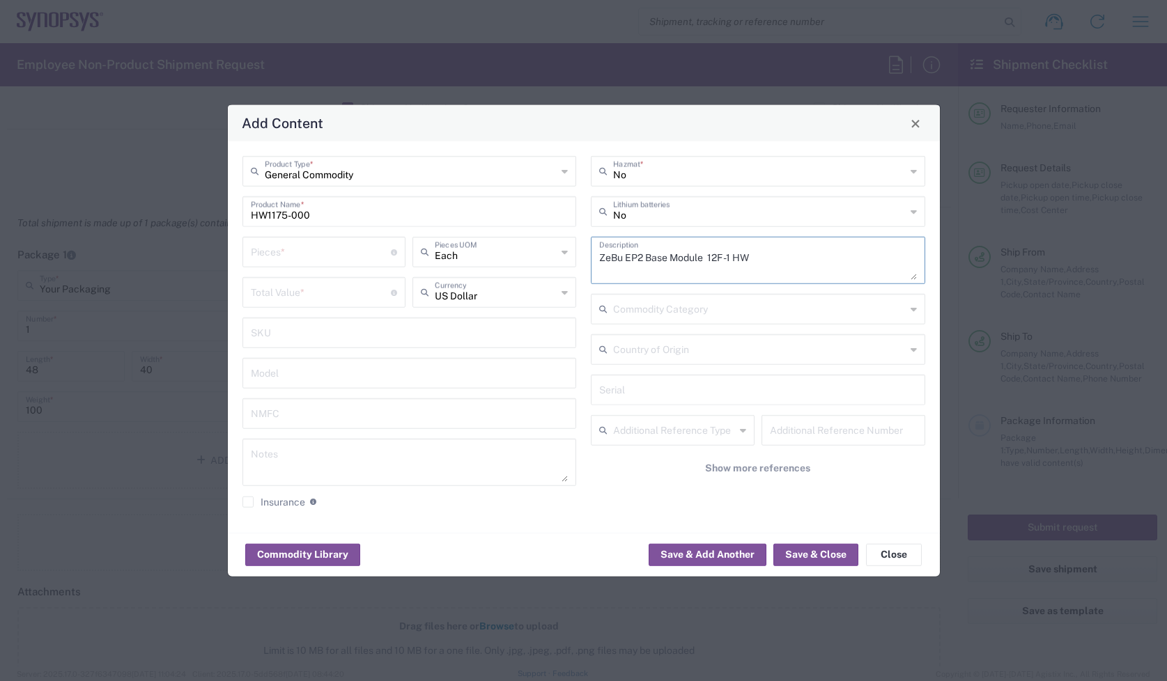
type textarea "ZeBu EP2 Base Module 12F -1 HW"
click at [112, 213] on div "Add Content General Commodity Product Type * HW1175-000 Product Name * Pieces *…" at bounding box center [583, 340] width 1167 height 681
click at [280, 475] on textarea at bounding box center [410, 462] width 318 height 39
paste textarea "106,291.58"
type textarea "106,291.58ea"
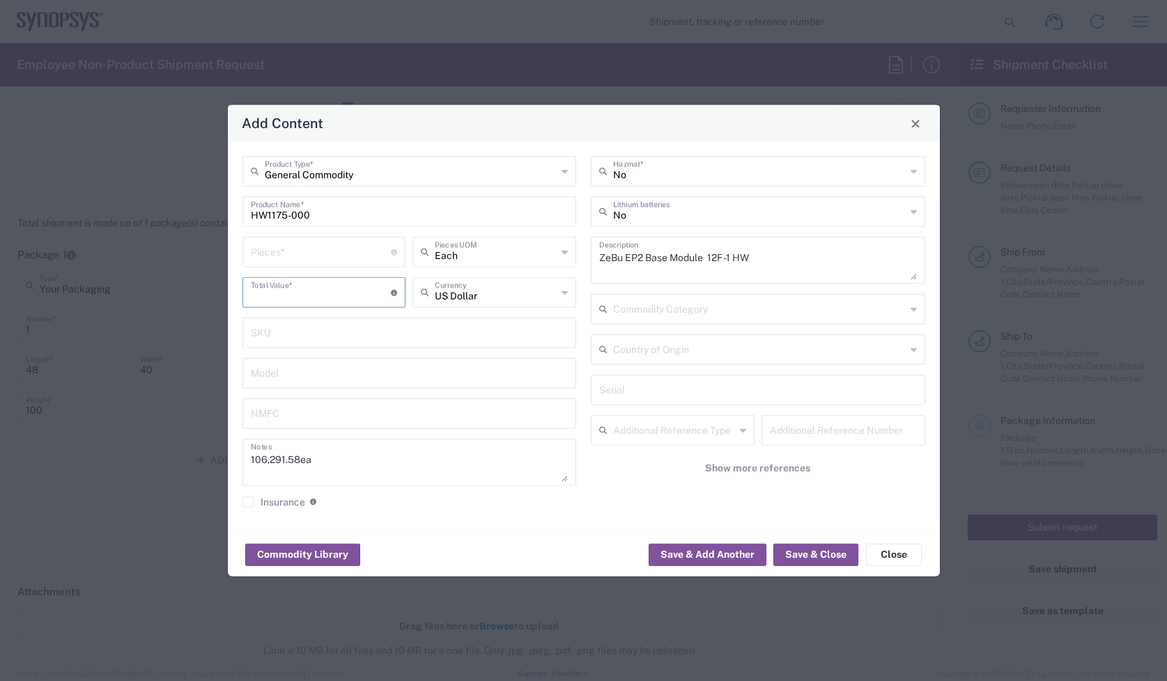
click at [305, 291] on input "number" at bounding box center [321, 291] width 141 height 24
paste input "106291.58"
type input "106291.58"
click at [291, 245] on input "number" at bounding box center [321, 251] width 141 height 24
click at [472, 364] on input "text" at bounding box center [410, 372] width 318 height 24
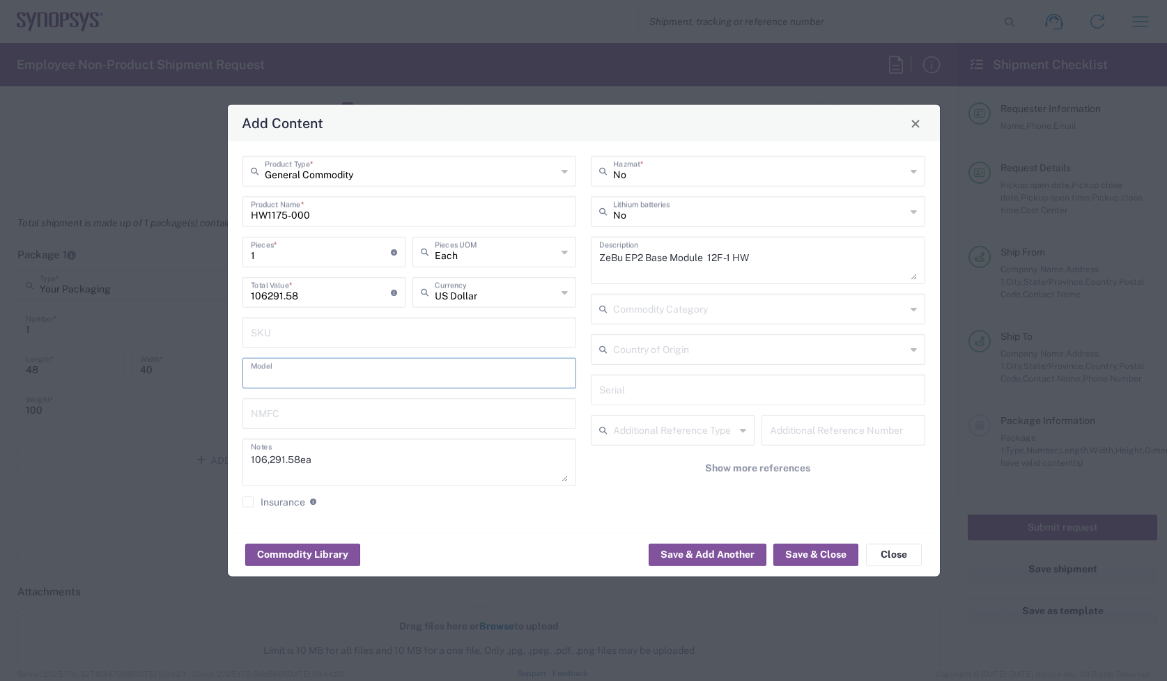
click at [190, 263] on div "Add Content General Commodity Product Type * HW1175-000 Product Name * 1 Pieces…" at bounding box center [583, 340] width 1167 height 681
type input "3"
type input "318874.74"
type input "3"
click at [824, 562] on button "Save & Close" at bounding box center [815, 555] width 85 height 22
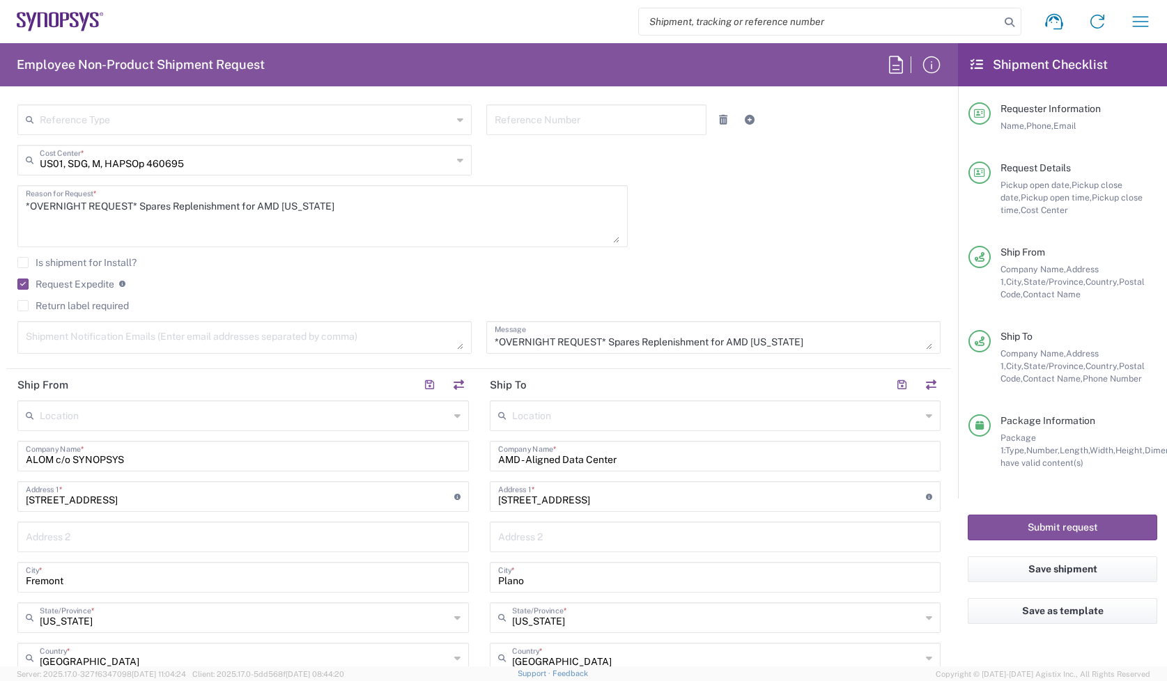
scroll to position [0, 0]
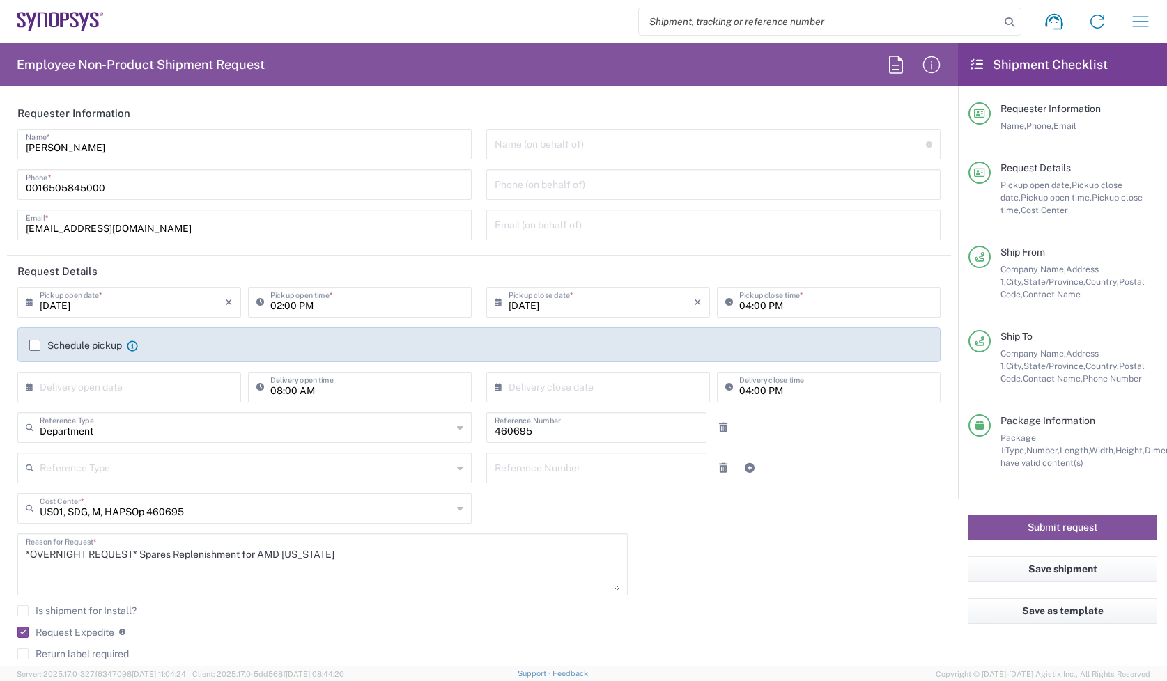
click at [837, 587] on div "08/19/2025 × Pickup open date * Cancel Apply 02:00 PM Pickup open time * 08/19/…" at bounding box center [479, 499] width 938 height 425
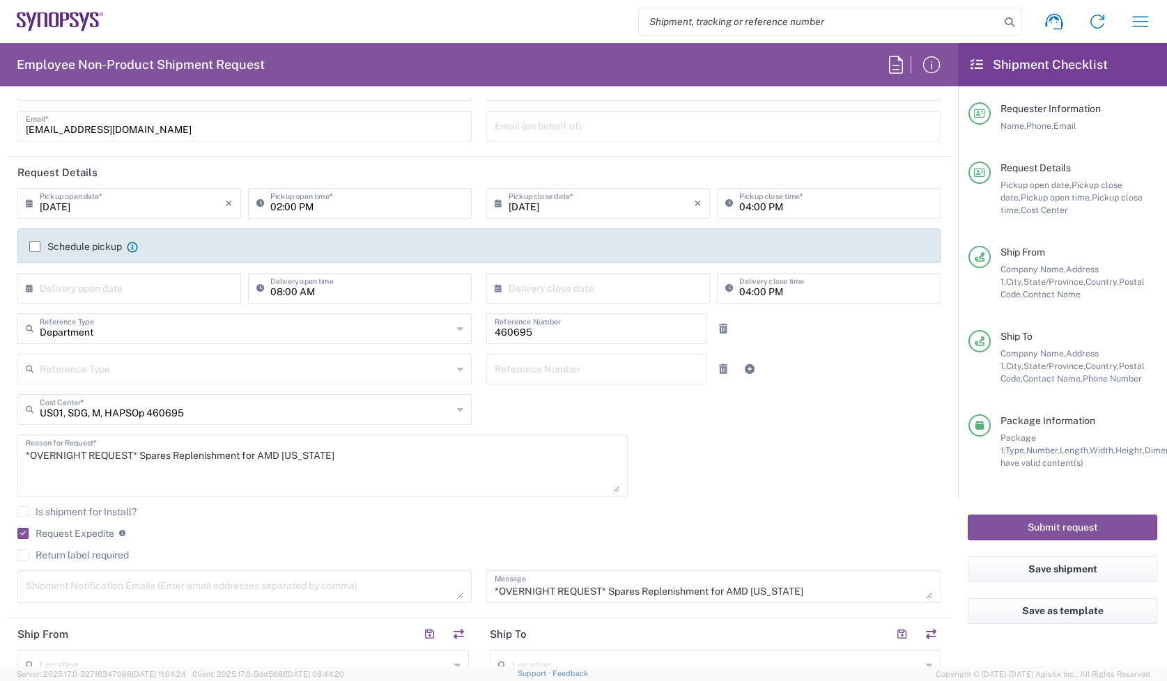
scroll to position [174, 0]
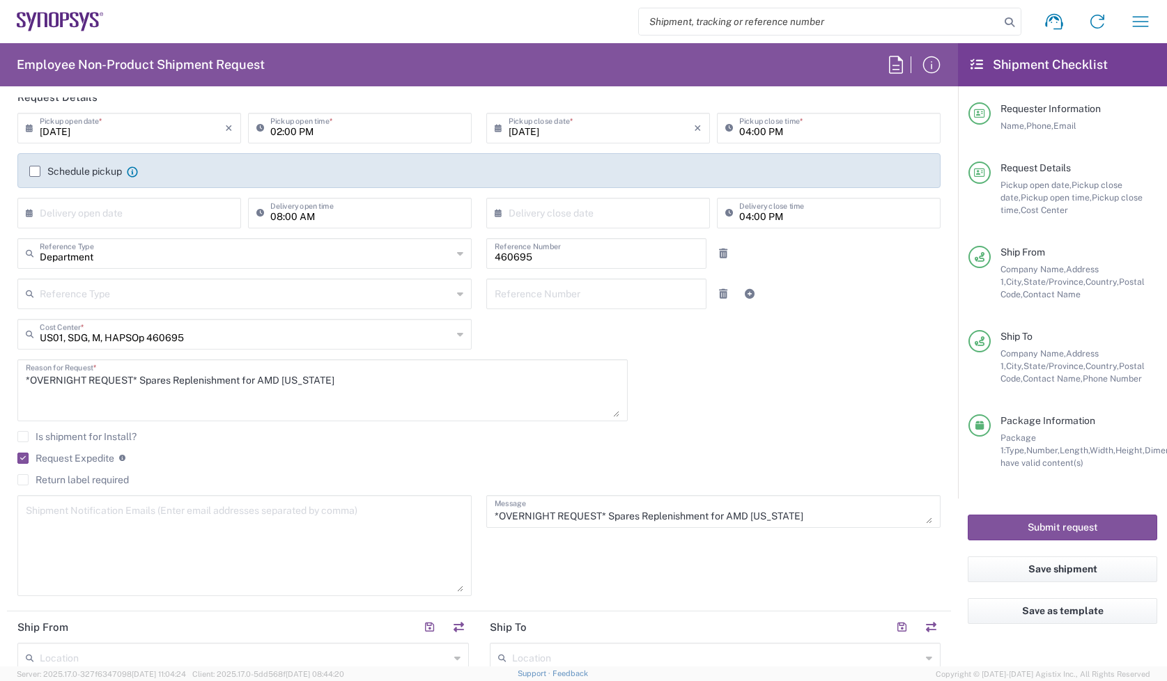
drag, startPoint x: 454, startPoint y: 523, endPoint x: 464, endPoint y: 591, distance: 69.1
click at [464, 591] on div "Shipment Notification Emails (Enter email addresses separated by comma)" at bounding box center [244, 545] width 454 height 101
click at [229, 532] on textarea at bounding box center [245, 546] width 438 height 93
paste textarea "inventory-team <inventory-team@synopsys.com>"
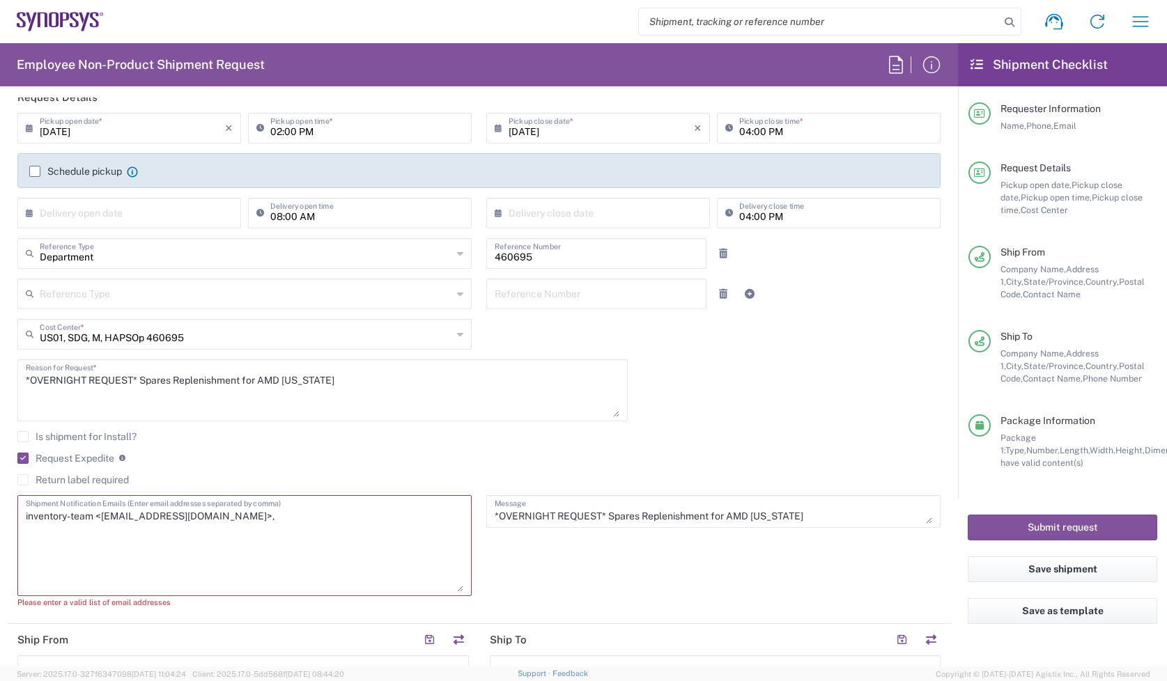
click at [355, 516] on textarea "inventory-team <inventory-team@synopsys.com>," at bounding box center [245, 546] width 438 height 93
paste textarea "Ryan Juntunen <ryanj@synopsys.com>"
click at [436, 518] on textarea "inventory-team <inventory-team@synopsys.com>, Ryan Juntunen <ryanj@synopsys.com…" at bounding box center [245, 546] width 438 height 93
paste textarea "Lisa Young <lyoung@synopsys.com>"
drag, startPoint x: 276, startPoint y: 553, endPoint x: 268, endPoint y: 553, distance: 7.7
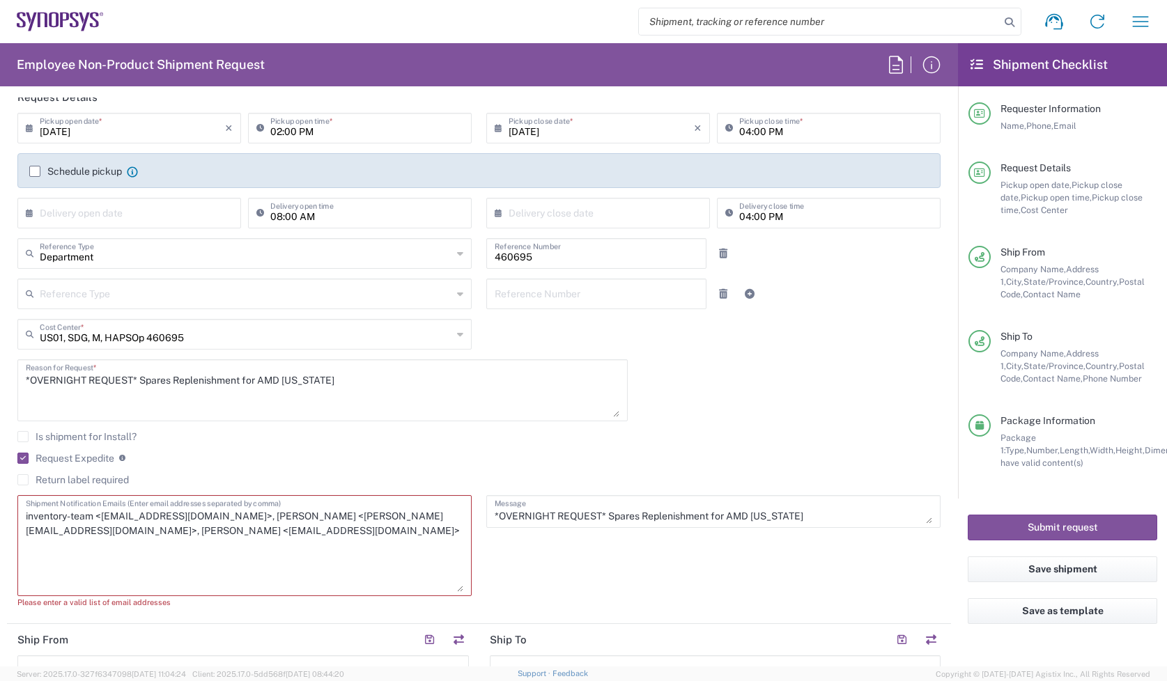
click at [272, 553] on textarea "inventory-team <inventory-team@synopsys.com>, Ryan Juntunen <ryanj@synopsys.com…" at bounding box center [245, 546] width 438 height 93
paste textarea "Jesse Walker <wjesse@synopsys.com>"
click at [418, 538] on textarea "inventory-team <inventory-team@synopsys.com>, Ryan Juntunen <ryanj@synopsys.com…" at bounding box center [245, 546] width 438 height 93
paste textarea "Nicolas Tomaro <ntomaro@synopsys.com>"
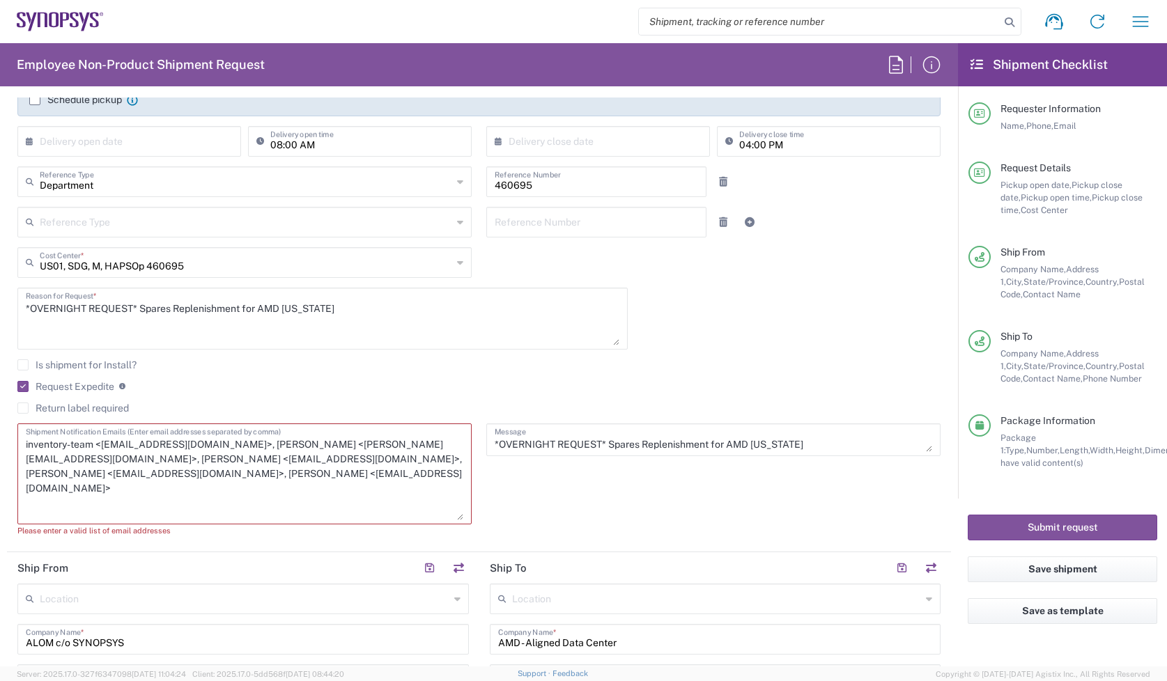
scroll to position [261, 0]
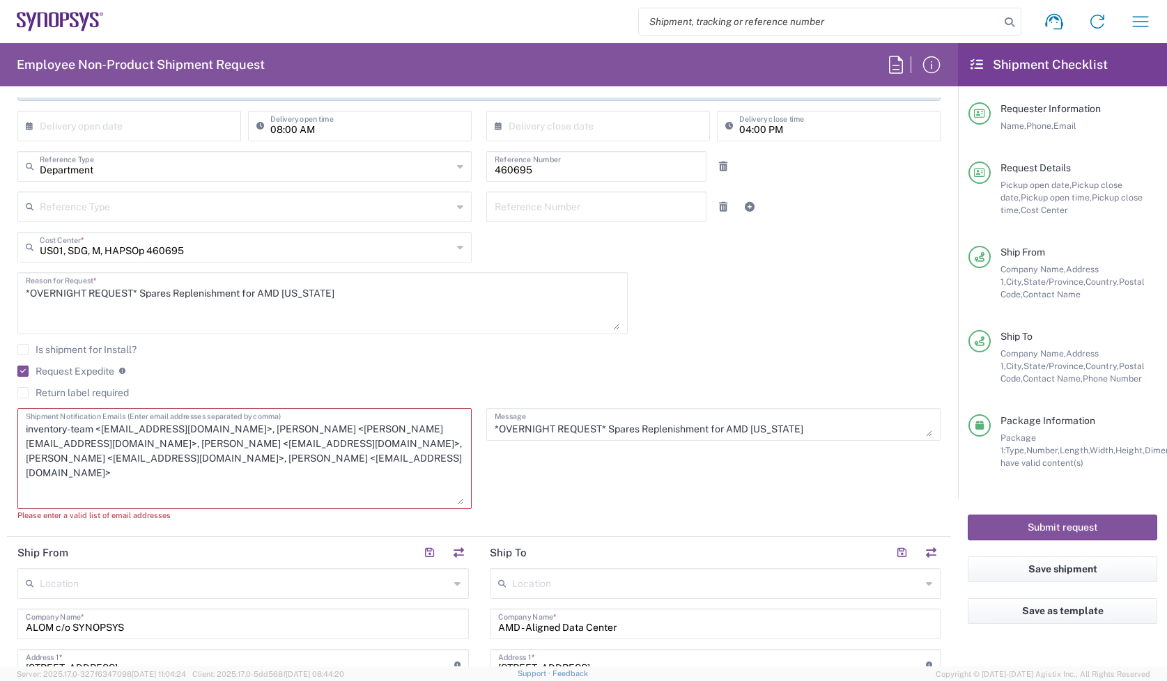
click at [231, 467] on textarea "inventory-team <inventory-team@synopsys.com>, Ryan Juntunen <ryanj@synopsys.com…" at bounding box center [245, 459] width 438 height 93
paste textarea "Nirali Trivedi <NTrivedi@alom.com>"
drag, startPoint x: 210, startPoint y: 462, endPoint x: 141, endPoint y: 455, distance: 69.3
click at [141, 455] on textarea "inventory-team <inventory-team@synopsys.com>, Ryan Juntunen <ryanj@synopsys.com…" at bounding box center [245, 459] width 438 height 93
drag, startPoint x: 32, startPoint y: 459, endPoint x: 356, endPoint y: 492, distance: 325.7
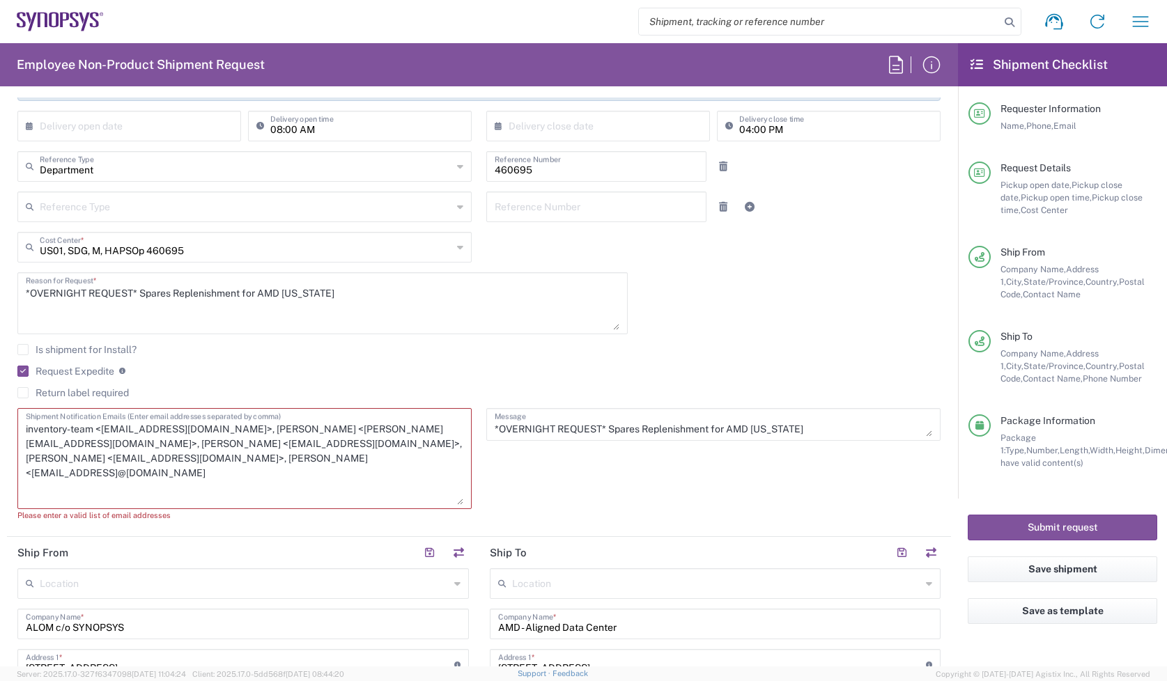
click at [352, 450] on textarea "inventory-team <inventory-team@synopsys.com>, Ryan Juntunen <ryanj@synopsys.com…" at bounding box center [245, 459] width 438 height 93
drag, startPoint x: 101, startPoint y: 422, endPoint x: 11, endPoint y: 424, distance: 89.9
click at [11, 424] on div "inventory-team <inventory-team@synopsys.com>, Ryan Juntunen <ryanj@synopsys.com…" at bounding box center [244, 469] width 469 height 123
click at [171, 426] on textarea "inventory-team@synopsys.com>, Ryan Juntunen <ryanj@synopsys.com>, Lisa Young <l…" at bounding box center [245, 459] width 438 height 93
drag, startPoint x: 245, startPoint y: 426, endPoint x: 174, endPoint y: 427, distance: 71.1
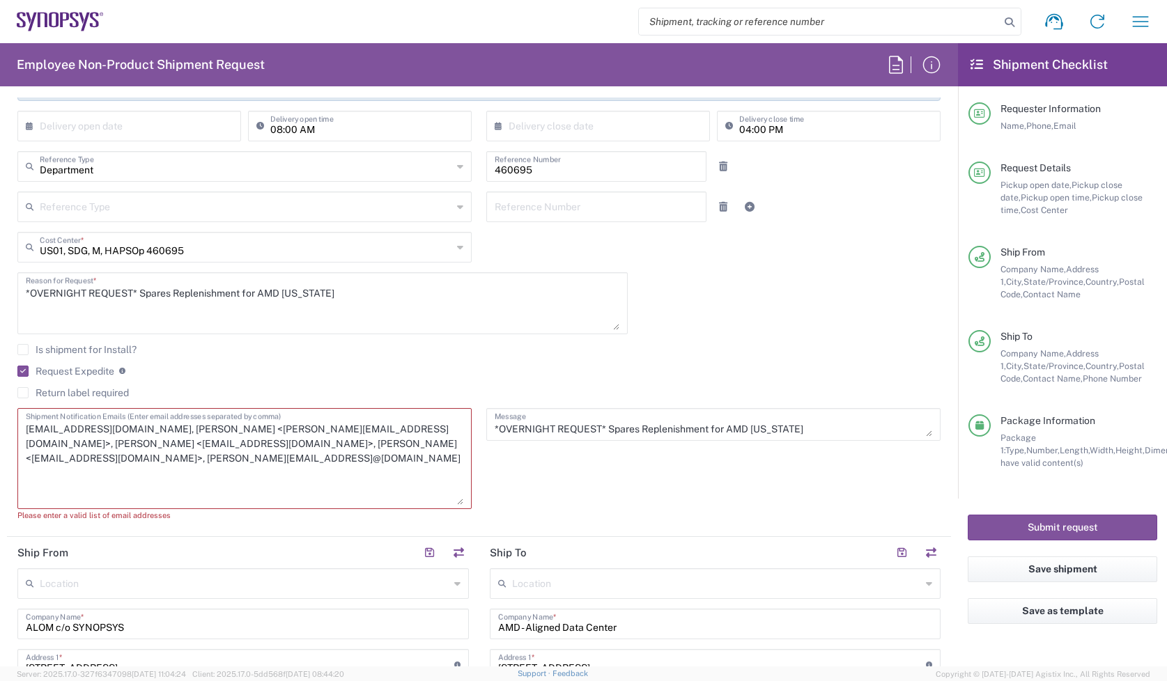
click at [174, 427] on textarea "inventory-team@synopsys.com, Ryan Juntunen <ryanj@synopsys.com>, Lisa Young <ly…" at bounding box center [245, 459] width 438 height 93
drag, startPoint x: 236, startPoint y: 424, endPoint x: 171, endPoint y: 426, distance: 64.9
click at [171, 426] on textarea "inventory-team@synopsys.com, yan Juntunen <ryanj@synopsys.com>, Lisa Young <lyo…" at bounding box center [245, 459] width 438 height 93
drag, startPoint x: 332, startPoint y: 426, endPoint x: 274, endPoint y: 426, distance: 57.8
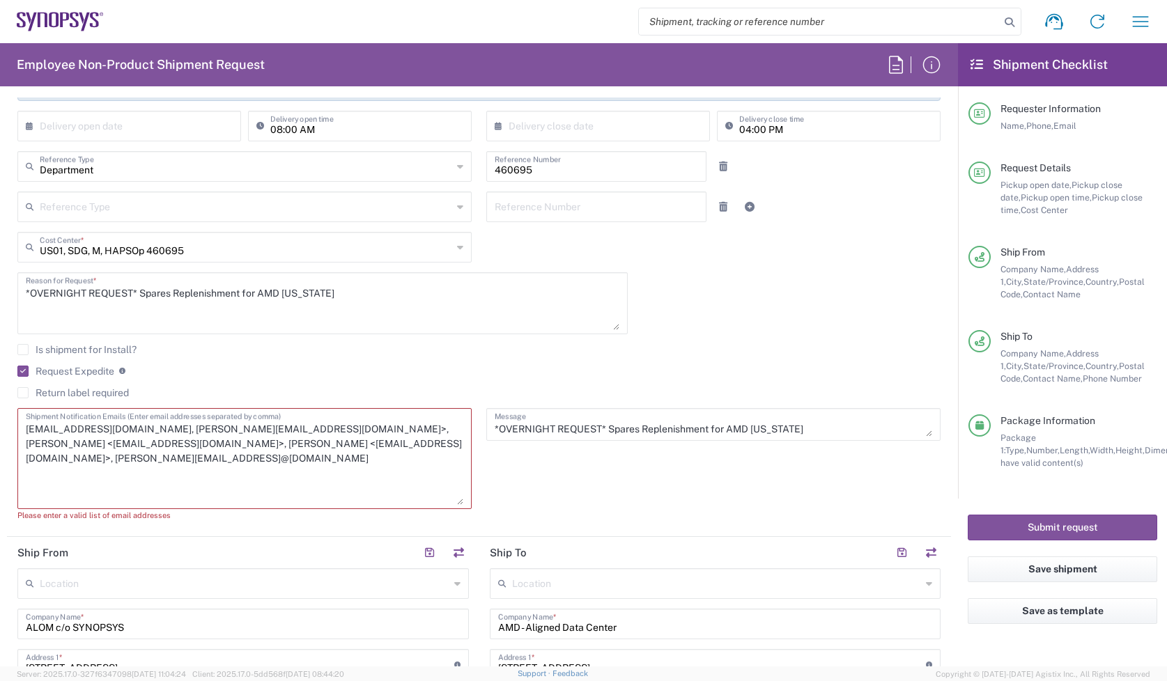
click at [274, 426] on textarea "inventory-team@synopsys.com, ryanj@synopsys.com>, Lisa Young <lyoung@synopsys.c…" at bounding box center [245, 459] width 438 height 93
click at [267, 427] on textarea "inventory-team@synopsys.com, ryanj@synopsys.com>, lyoung@synopsys.com>, Jesse W…" at bounding box center [245, 459] width 438 height 93
click at [376, 426] on textarea "inventory-team@synopsys.com, ryanj@synopsys.com, lyoung@synopsys.com>, Jesse Wa…" at bounding box center [245, 459] width 438 height 93
drag, startPoint x: 29, startPoint y: 437, endPoint x: 22, endPoint y: 436, distance: 7.0
click at [22, 436] on div "inventory-team@synopsys.com, ryanj@synopsys.com, lyoung@synopsys.com, Jesse Wal…" at bounding box center [244, 458] width 454 height 101
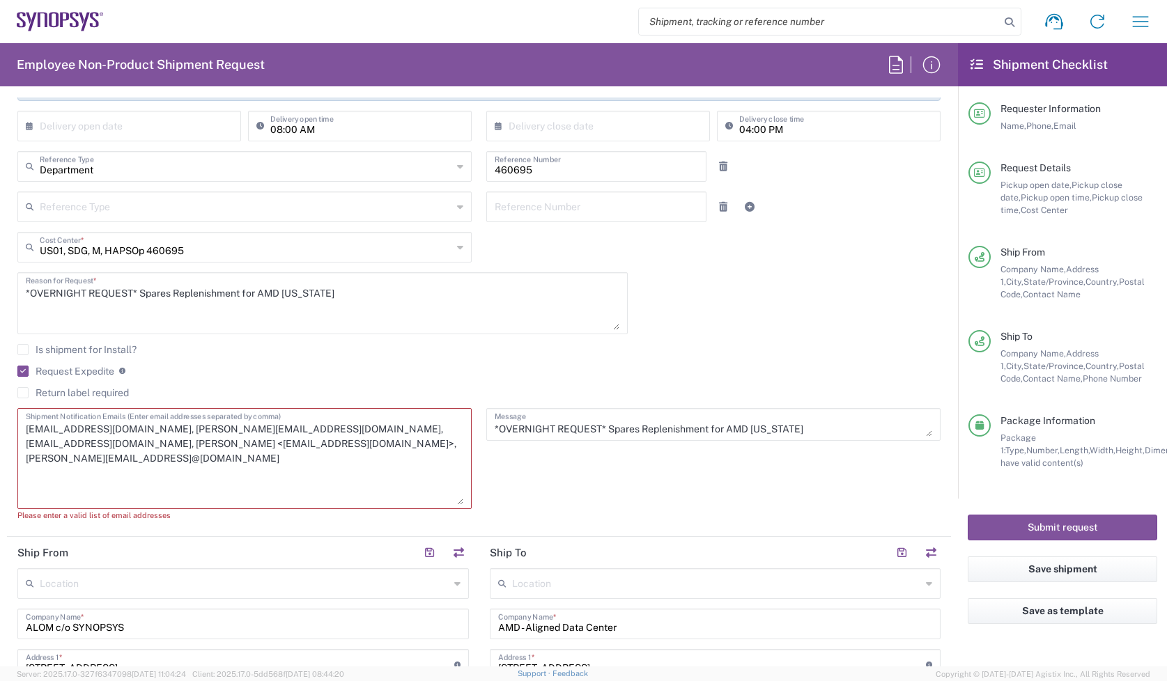
drag, startPoint x: 32, startPoint y: 445, endPoint x: 375, endPoint y: 433, distance: 343.0
click at [375, 433] on textarea "inventory-team@synopsys.com, ryanj@synopsys.com, lyoung@synopsys.com, Jesse Wal…" at bounding box center [245, 459] width 438 height 93
click at [133, 440] on textarea "inventory-team@synopsys.com, ryanj@synopsys.com, lyoung@synopsys.com, wjesse@sy…" at bounding box center [245, 459] width 438 height 93
click at [239, 444] on textarea "inventory-team@synopsys.com, ryanj@synopsys.com, lyoung@synopsys.com, wjesse@sy…" at bounding box center [245, 459] width 438 height 93
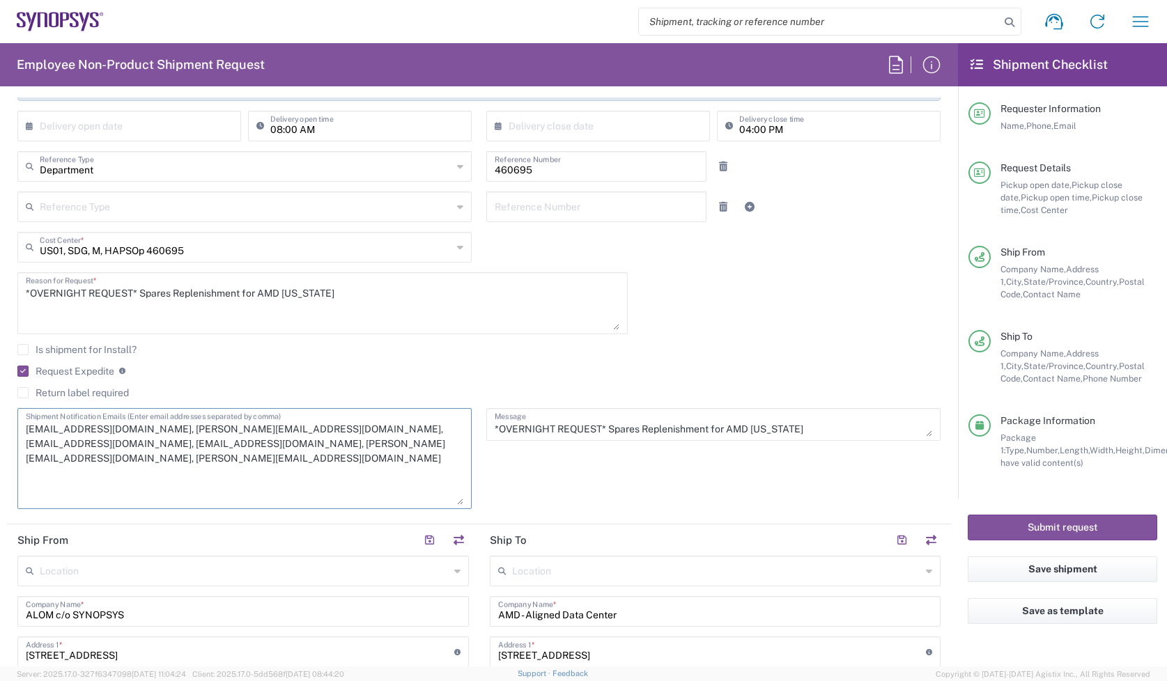
click at [374, 447] on textarea "inventory-team@synopsys.com, ryanj@synopsys.com, lyoung@synopsys.com, wjesse@sy…" at bounding box center [245, 459] width 438 height 93
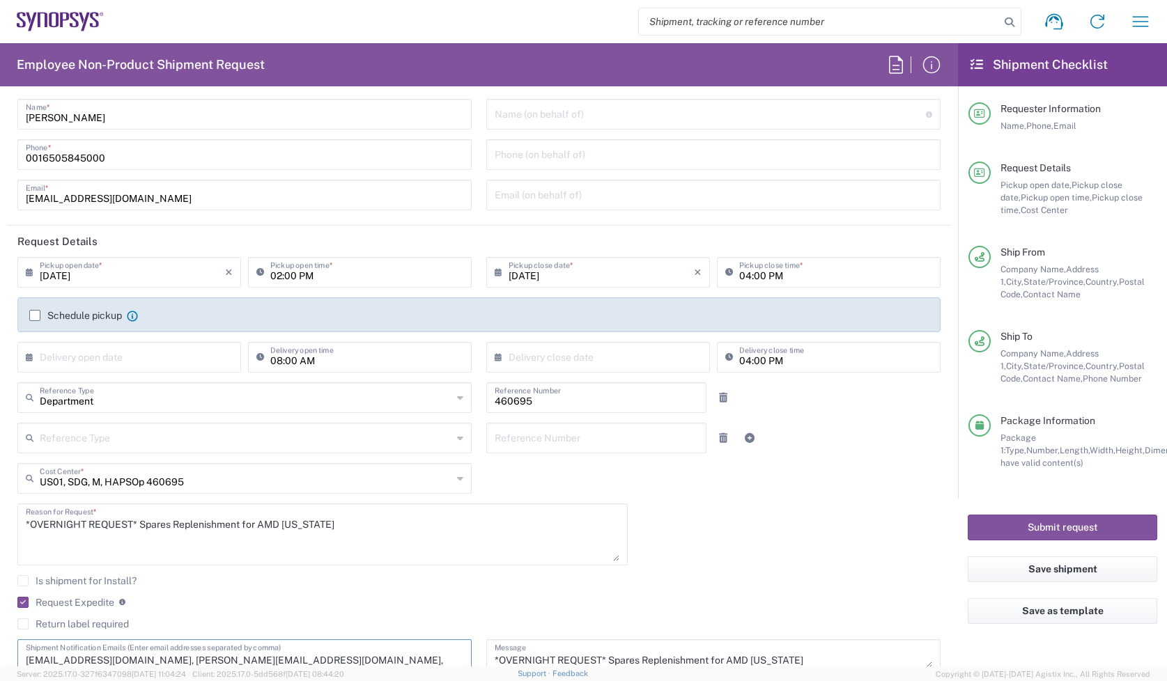
scroll to position [0, 0]
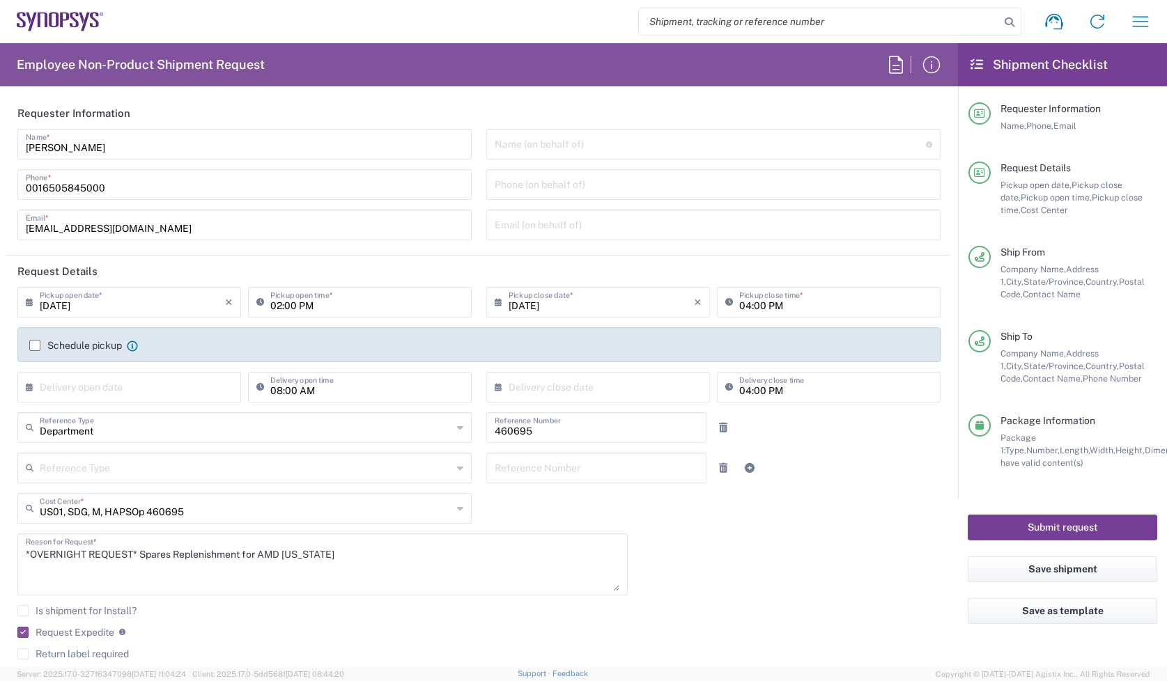
type textarea "inventory-team@synopsys.com, ryanj@synopsys.com, lyoung@synopsys.com, wjesse@sy…"
click at [1077, 516] on button "Submit request" at bounding box center [1063, 528] width 190 height 26
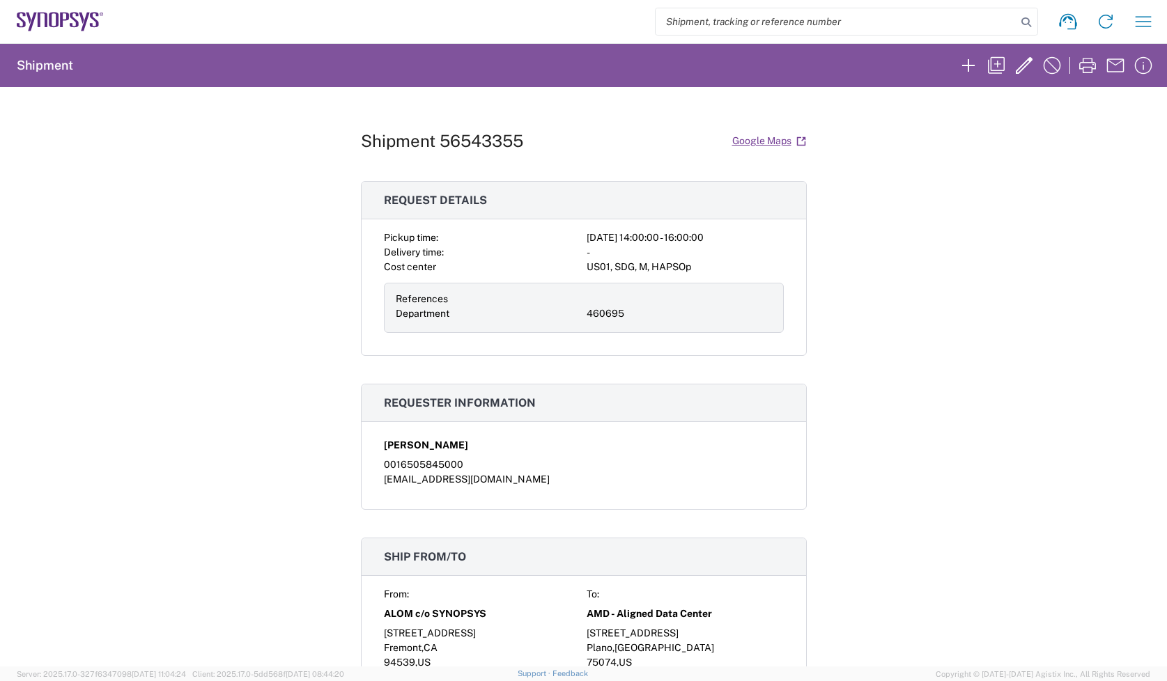
click at [461, 137] on h1 "Shipment 56543355" at bounding box center [442, 141] width 162 height 20
copy h1 "56543355"
